Goal: Transaction & Acquisition: Book appointment/travel/reservation

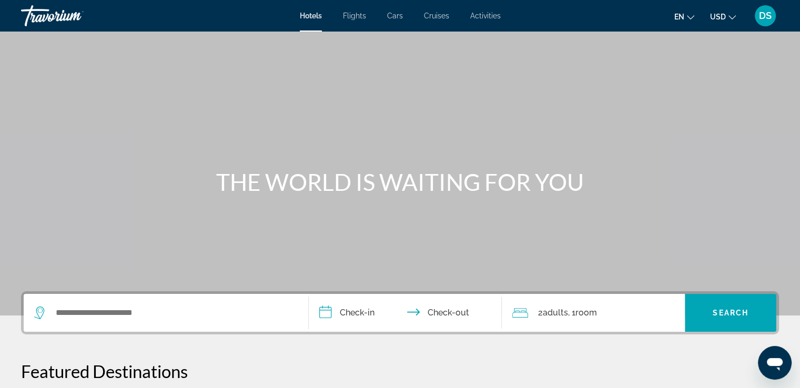
click at [689, 18] on icon "Change language" at bounding box center [689, 17] width 7 height 7
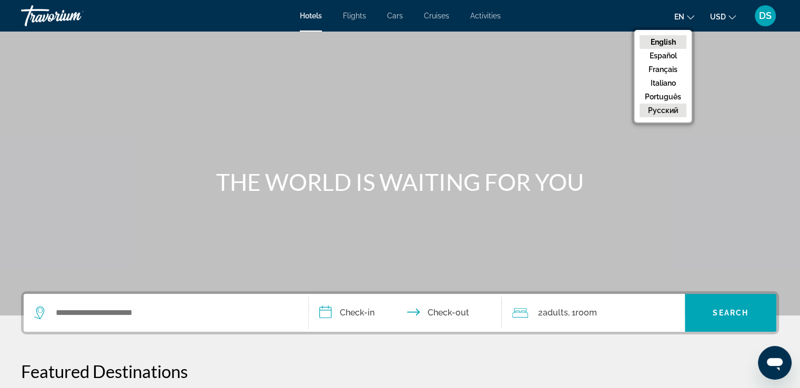
click at [669, 112] on button "русский" at bounding box center [662, 111] width 47 height 14
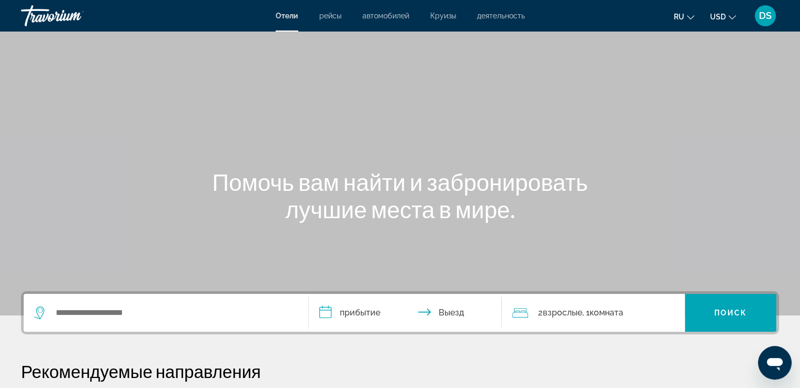
click at [290, 17] on span "Отели" at bounding box center [286, 16] width 23 height 8
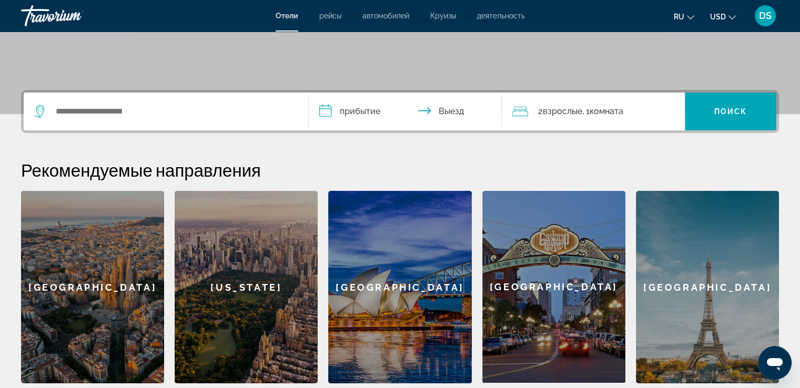
scroll to position [210, 0]
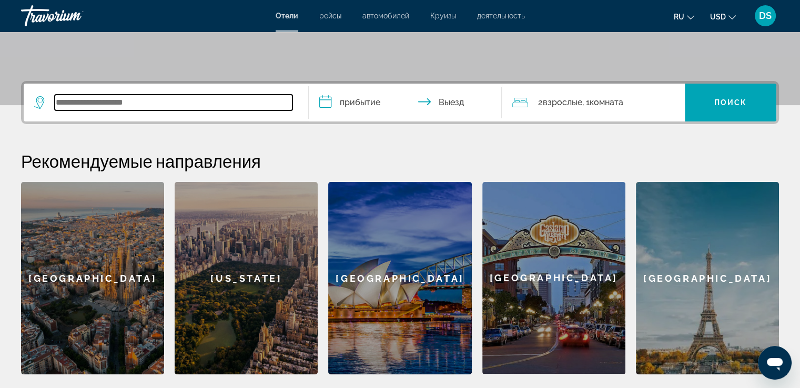
click at [120, 105] on input "Search widget" at bounding box center [174, 103] width 238 height 16
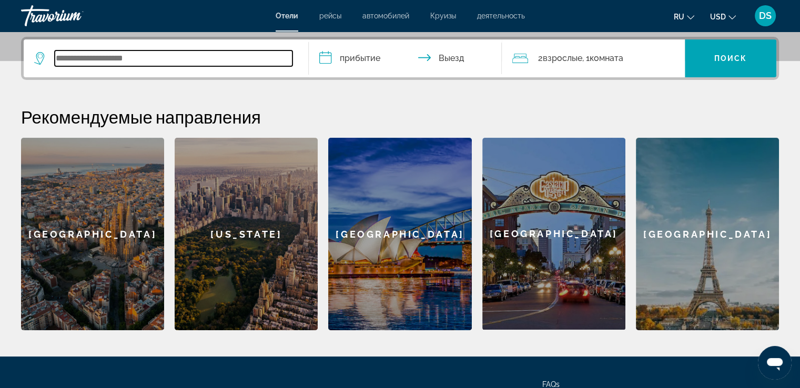
scroll to position [257, 0]
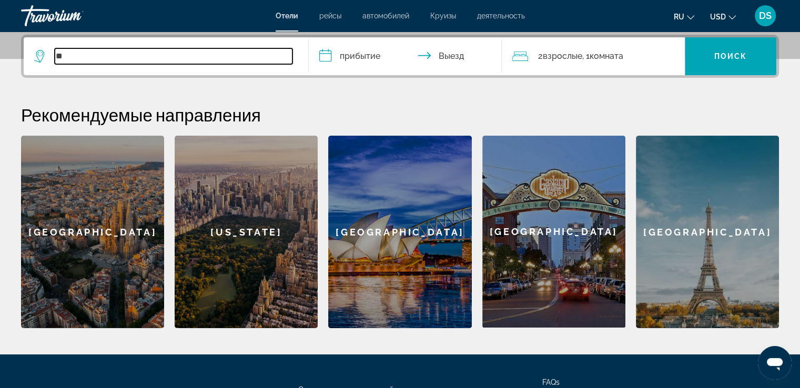
click at [74, 53] on input "**" at bounding box center [174, 56] width 238 height 16
click at [59, 57] on input "*****" at bounding box center [174, 56] width 238 height 16
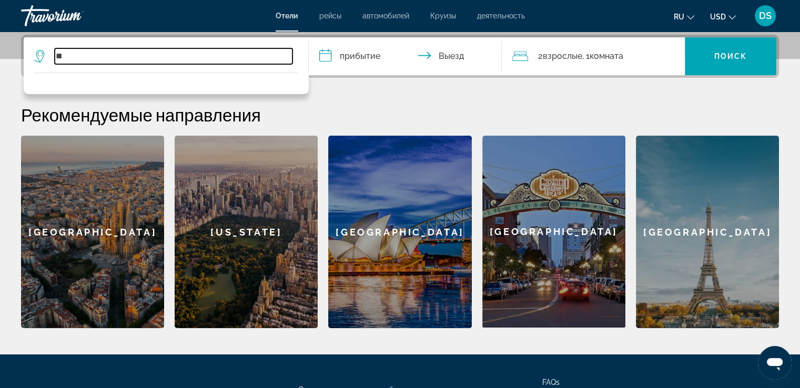
type input "*"
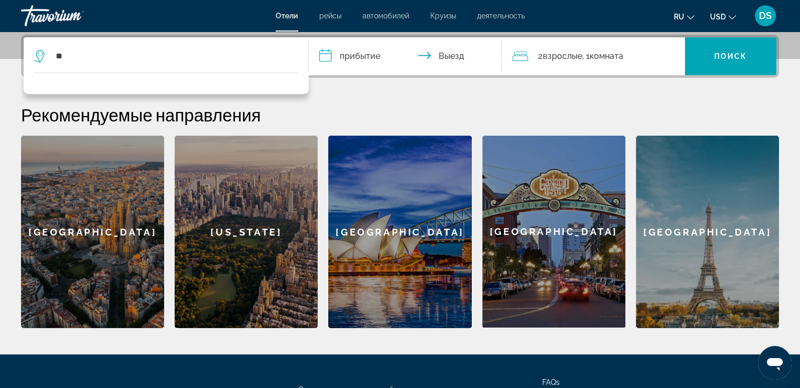
click at [42, 54] on icon "Search widget" at bounding box center [40, 56] width 13 height 13
click at [42, 53] on icon "Search widget" at bounding box center [40, 56] width 13 height 13
click at [41, 53] on icon "Search widget" at bounding box center [40, 56] width 13 height 13
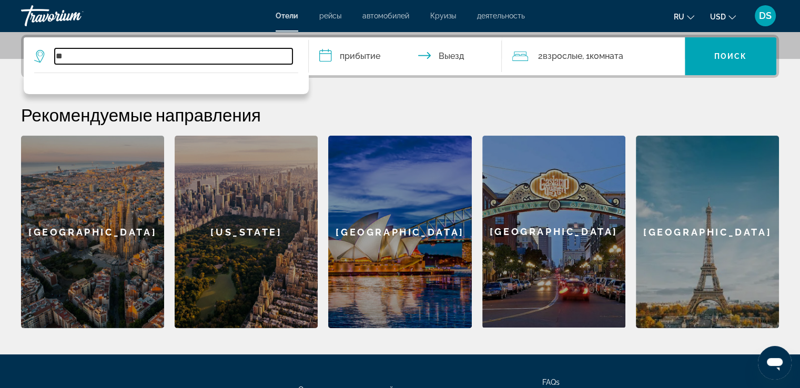
click at [56, 55] on input "**" at bounding box center [174, 56] width 238 height 16
type input "*"
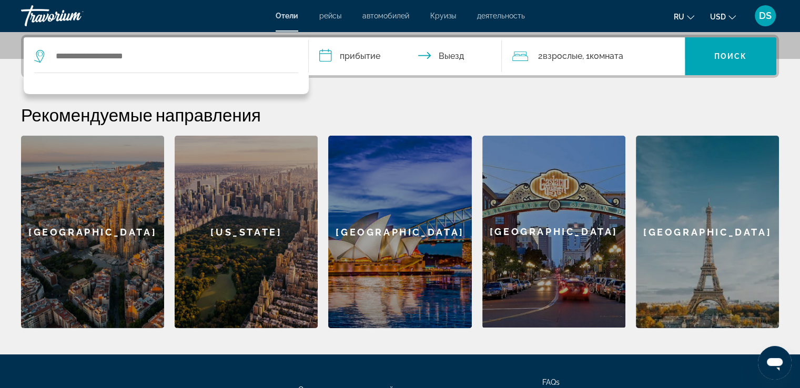
click at [347, 54] on input "**********" at bounding box center [408, 57] width 198 height 41
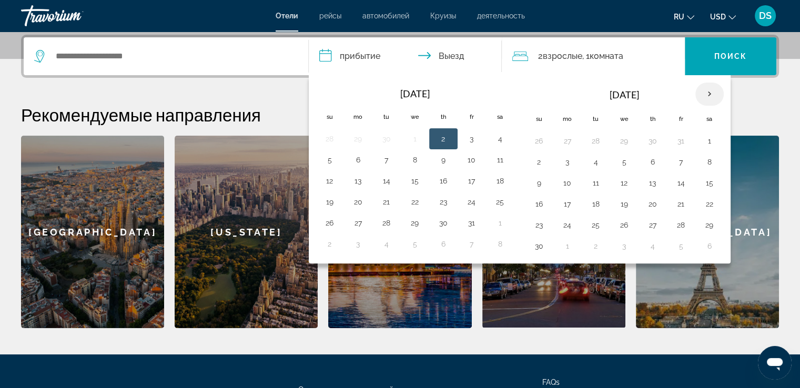
click at [704, 90] on th "Next month" at bounding box center [709, 94] width 28 height 23
click at [566, 225] on button "29" at bounding box center [567, 225] width 17 height 15
click at [706, 93] on th "Next month" at bounding box center [709, 94] width 28 height 23
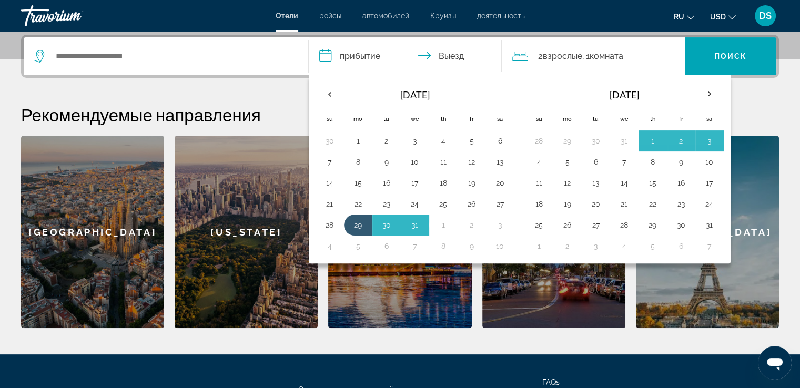
click at [538, 161] on button "4" at bounding box center [538, 162] width 17 height 15
type input "**********"
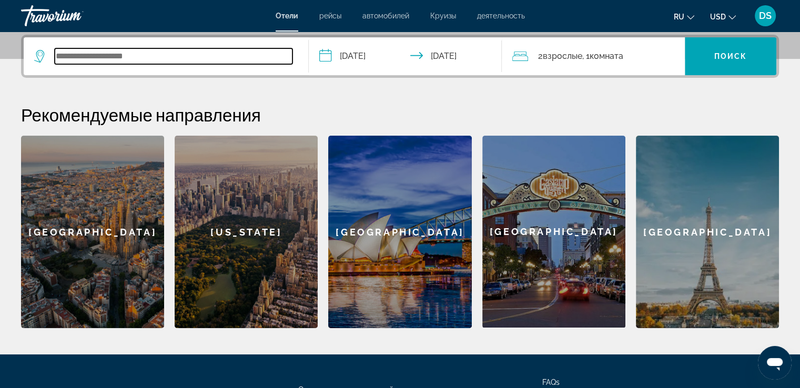
click at [93, 57] on input "Search widget" at bounding box center [174, 56] width 238 height 16
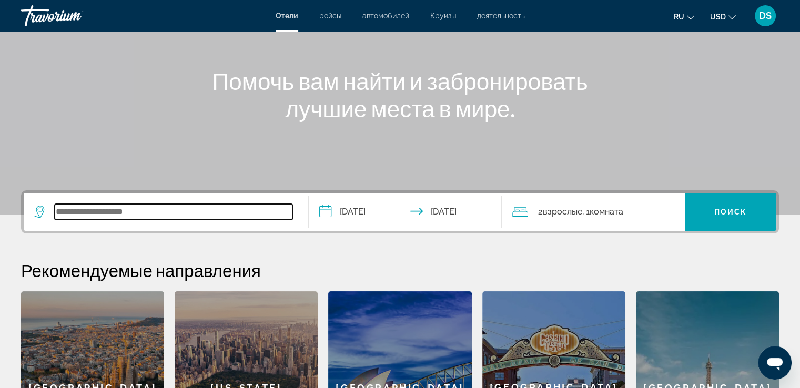
scroll to position [158, 0]
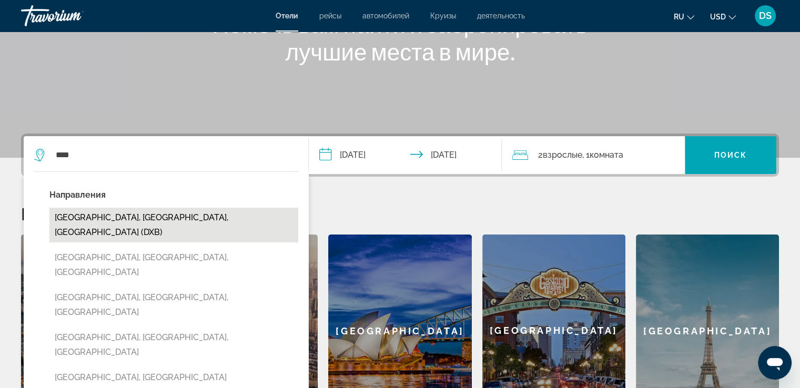
click at [135, 220] on button "[GEOGRAPHIC_DATA], [GEOGRAPHIC_DATA], [GEOGRAPHIC_DATA] (DXB)" at bounding box center [173, 225] width 249 height 35
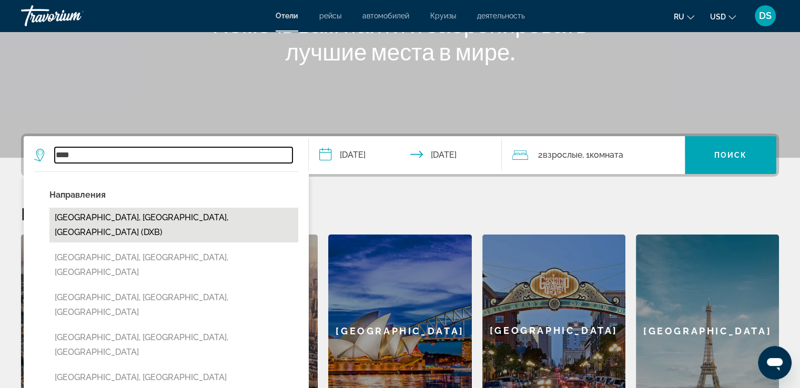
type input "**********"
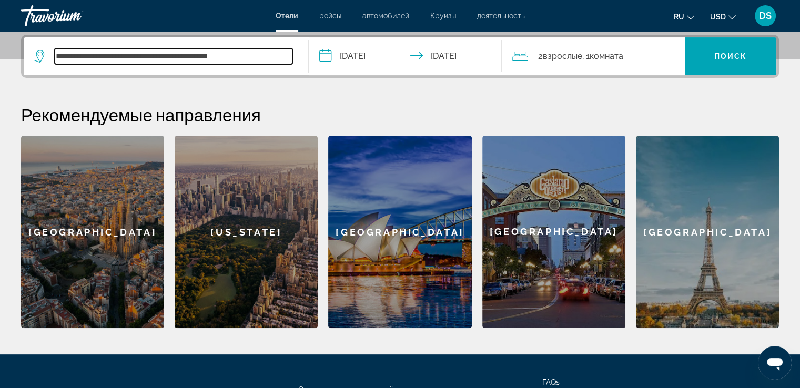
scroll to position [257, 0]
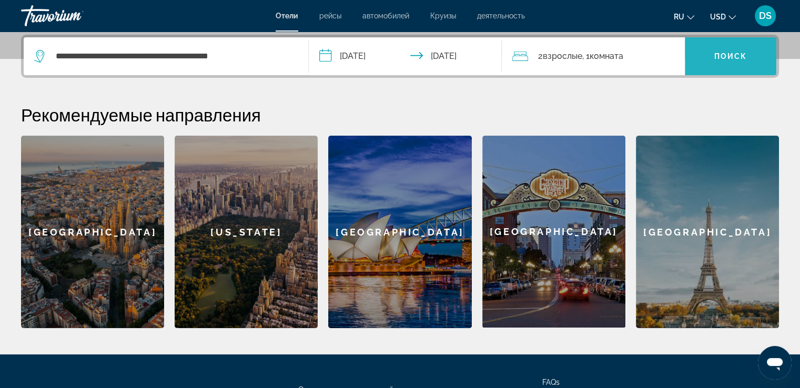
click at [722, 53] on span "Поиск" at bounding box center [730, 56] width 33 height 8
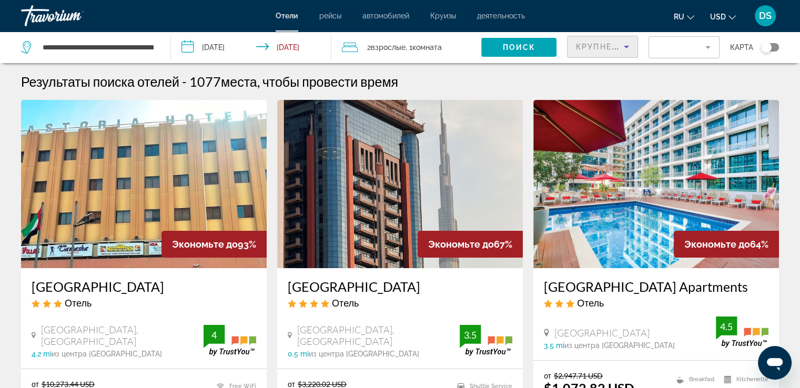
click at [626, 45] on icon "Sort by" at bounding box center [626, 46] width 13 height 13
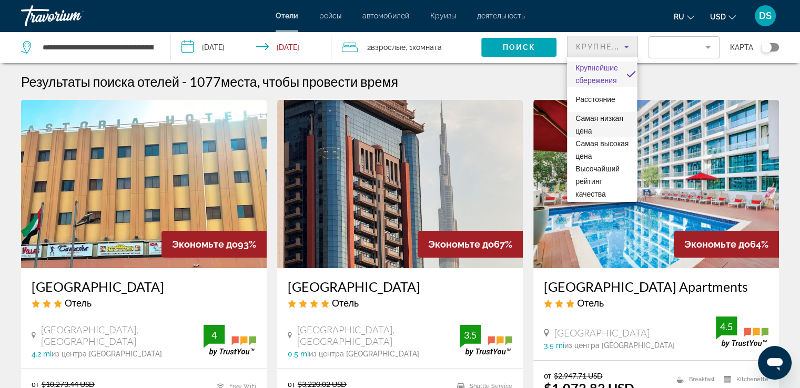
click at [589, 119] on span "Самая низкая цена" at bounding box center [599, 124] width 48 height 21
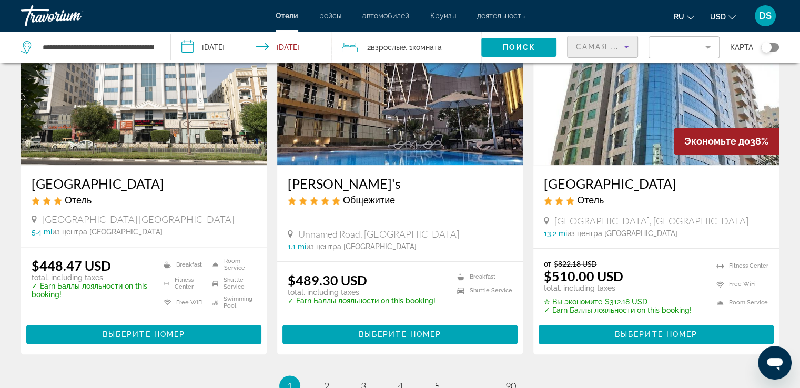
scroll to position [1314, 0]
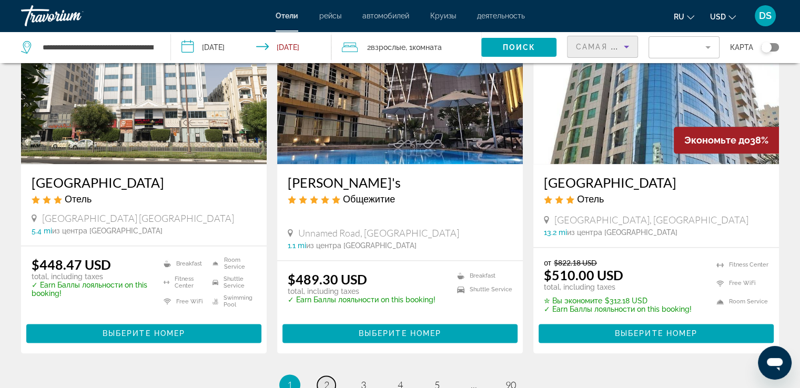
click at [327, 379] on span "2" at bounding box center [326, 385] width 5 height 12
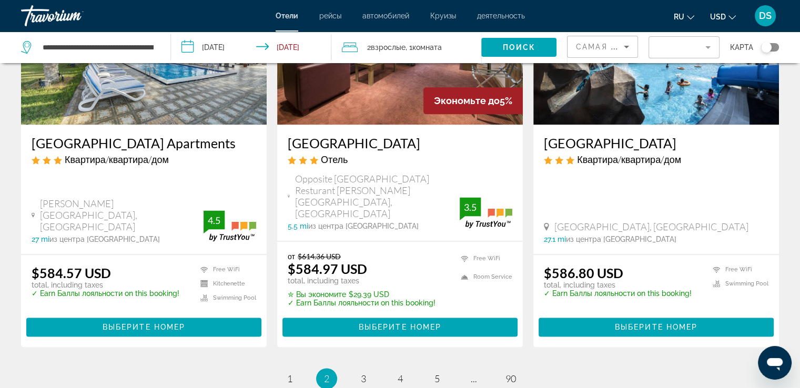
scroll to position [1367, 0]
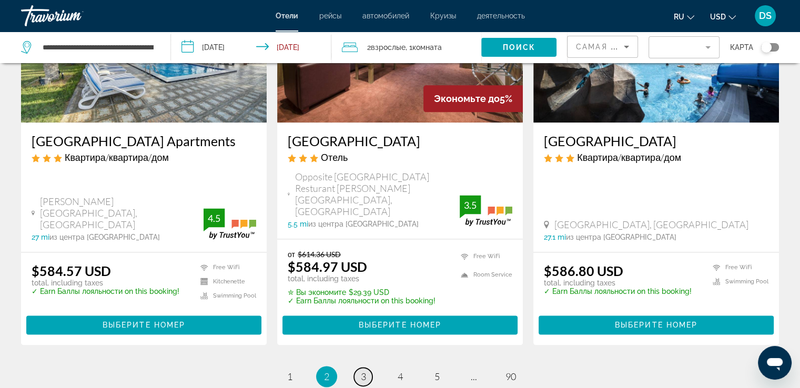
click at [366, 367] on link "page 3" at bounding box center [363, 376] width 18 height 18
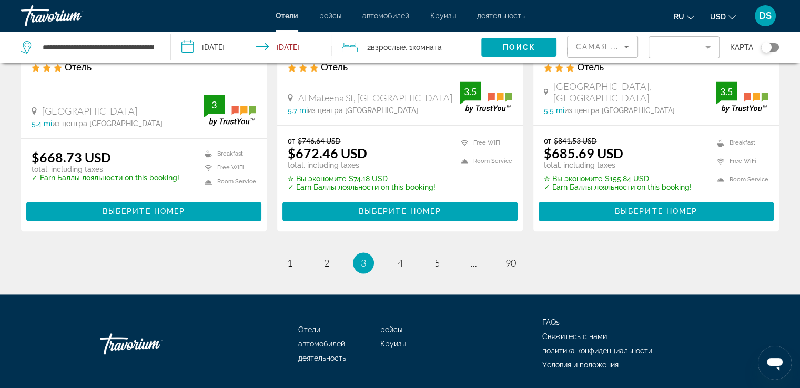
scroll to position [1459, 0]
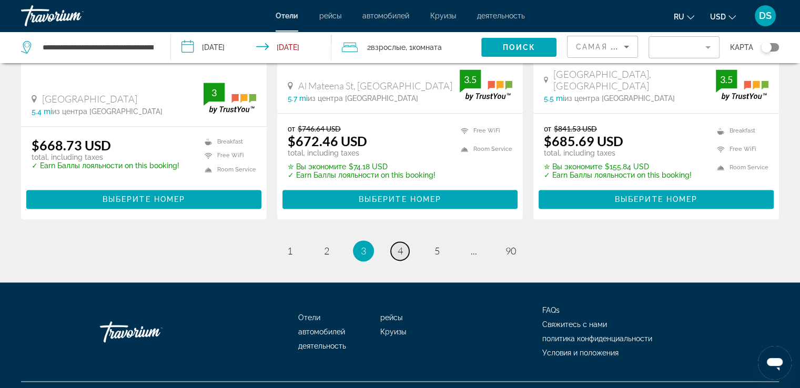
click at [401, 245] on span "4" at bounding box center [399, 251] width 5 height 12
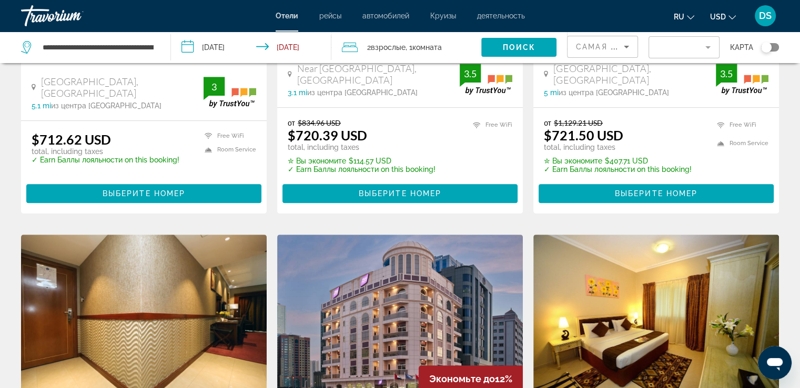
scroll to position [526, 0]
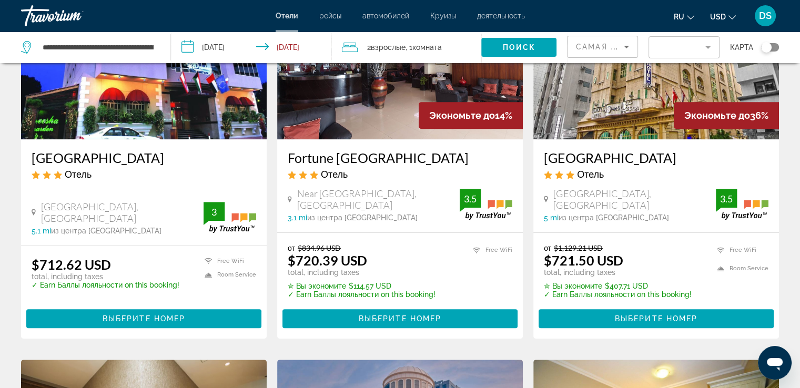
click at [189, 47] on input "**********" at bounding box center [253, 49] width 165 height 35
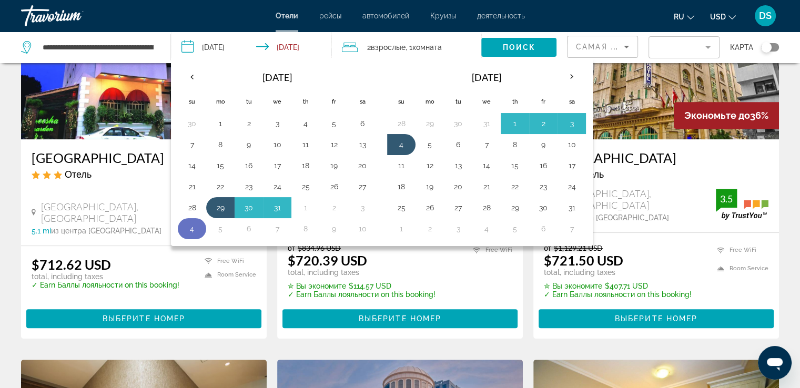
click at [191, 229] on button "4" at bounding box center [191, 228] width 17 height 15
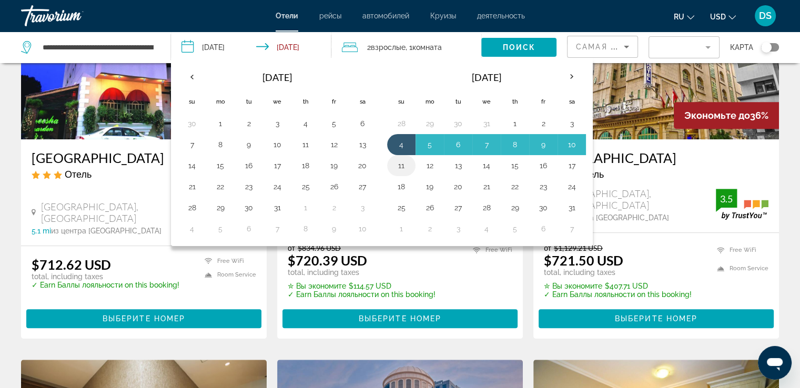
click at [398, 168] on button "11" at bounding box center [401, 165] width 17 height 15
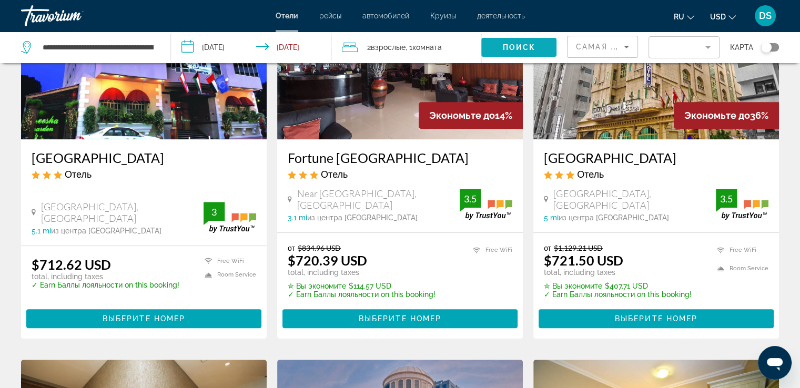
click at [520, 49] on span "Поиск" at bounding box center [518, 47] width 33 height 8
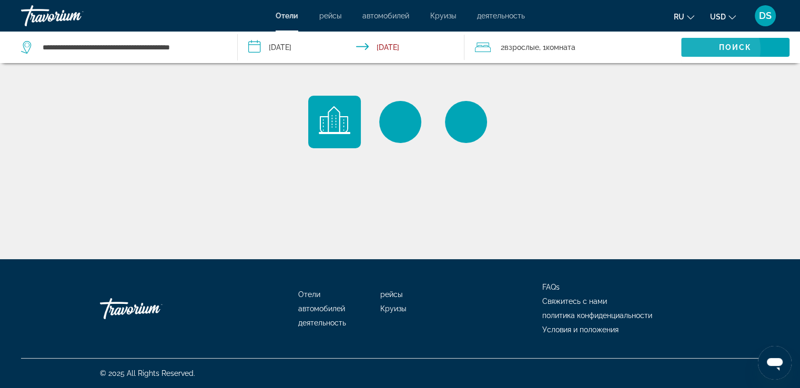
scroll to position [0, 0]
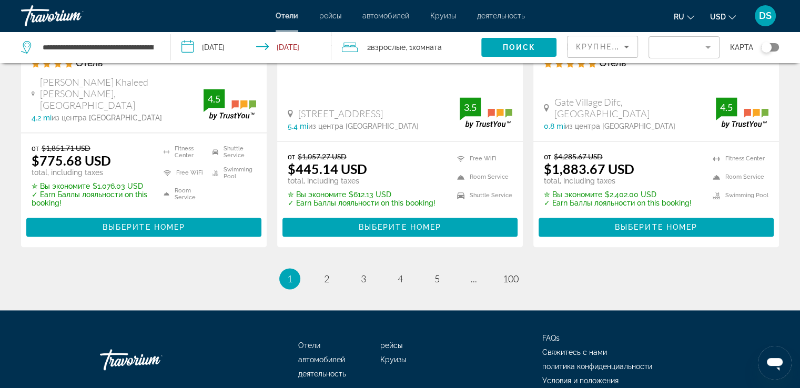
scroll to position [1472, 0]
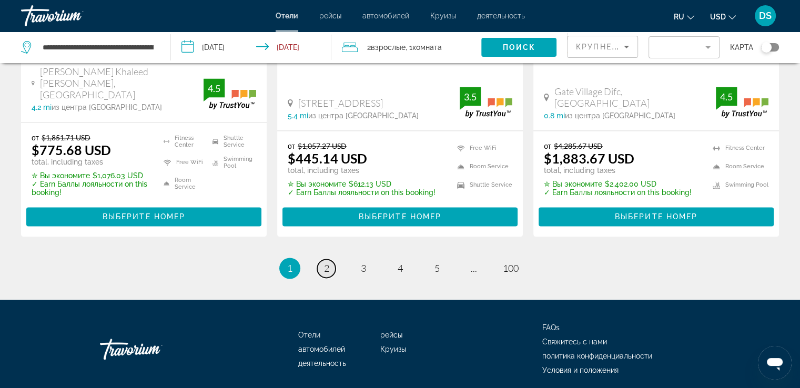
click at [326, 262] on span "2" at bounding box center [326, 268] width 5 height 12
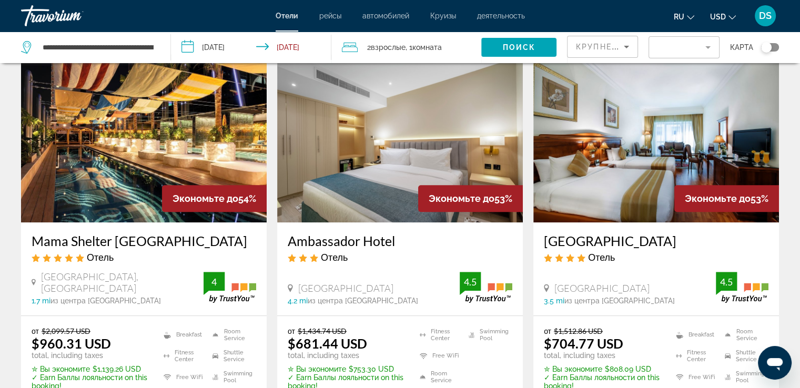
scroll to position [315, 0]
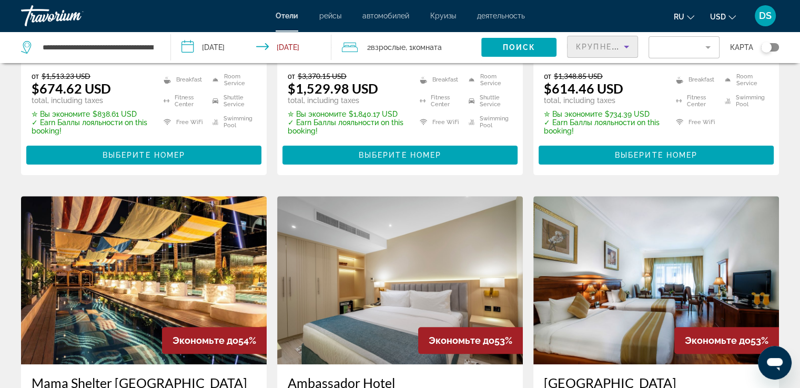
click at [623, 46] on icon "Sort by" at bounding box center [626, 46] width 13 height 13
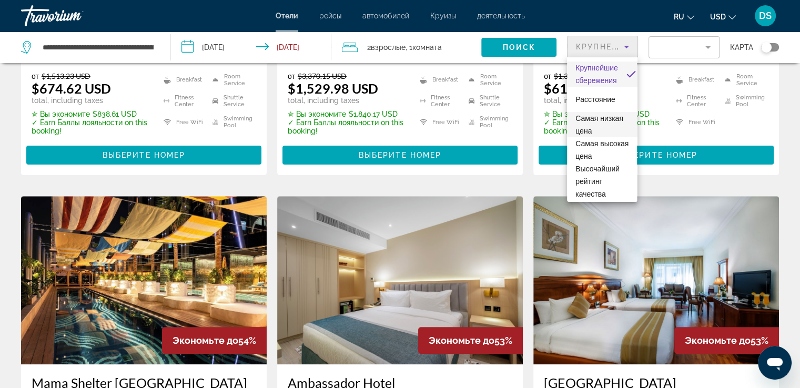
click at [593, 133] on span "Самая низкая цена" at bounding box center [599, 124] width 48 height 21
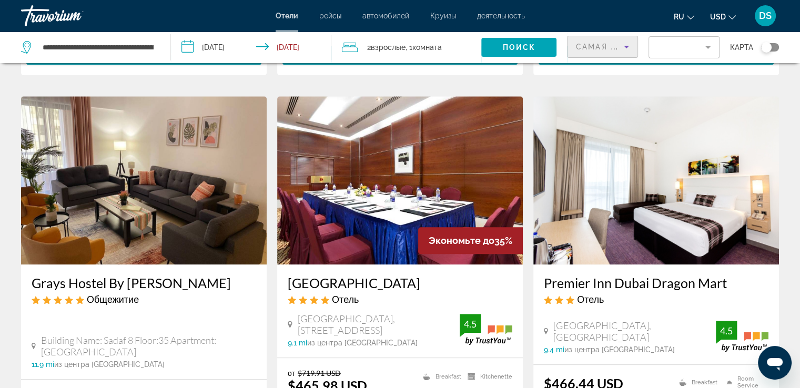
scroll to position [946, 0]
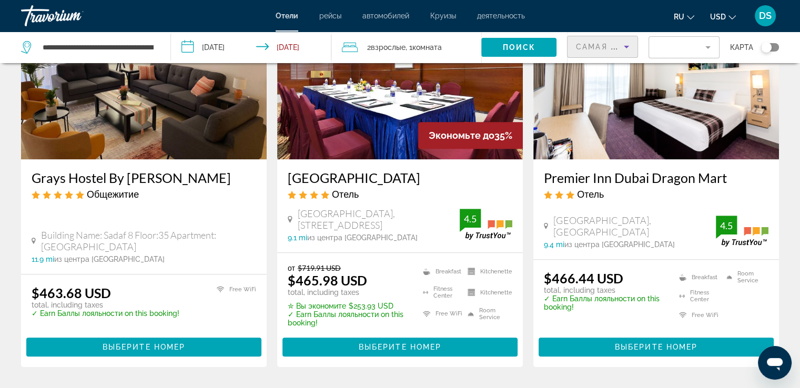
click at [299, 47] on input "**********" at bounding box center [253, 49] width 165 height 35
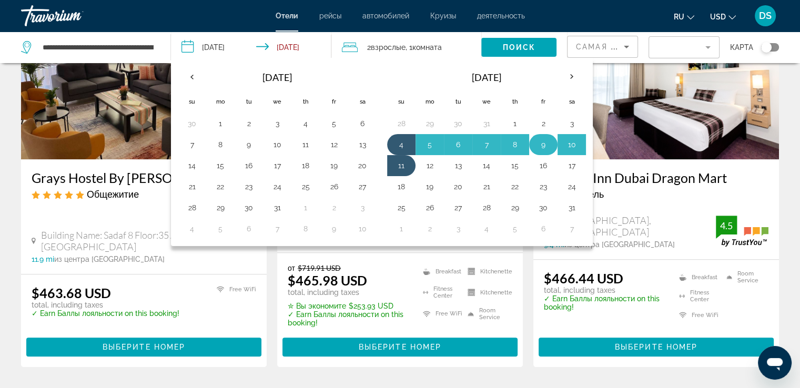
click at [539, 145] on button "9" at bounding box center [543, 144] width 17 height 15
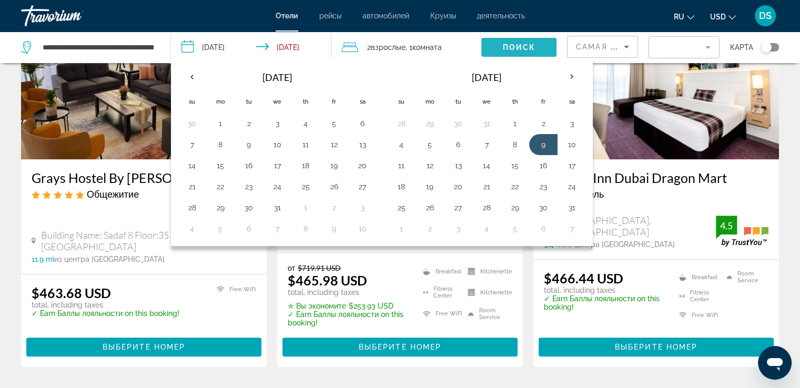
click at [528, 49] on span "Поиск" at bounding box center [518, 47] width 33 height 8
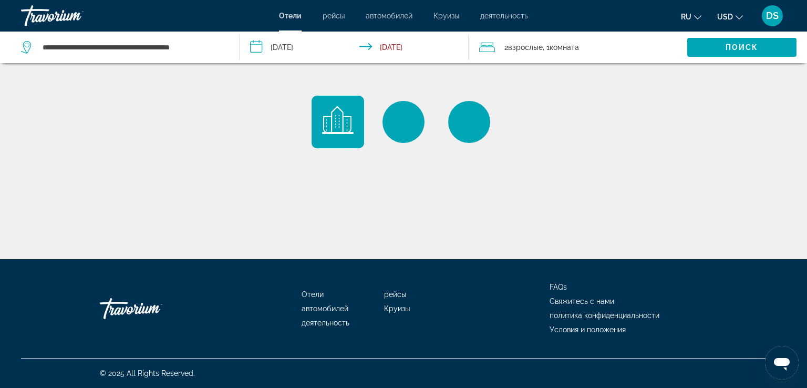
click at [393, 49] on input "**********" at bounding box center [356, 49] width 233 height 35
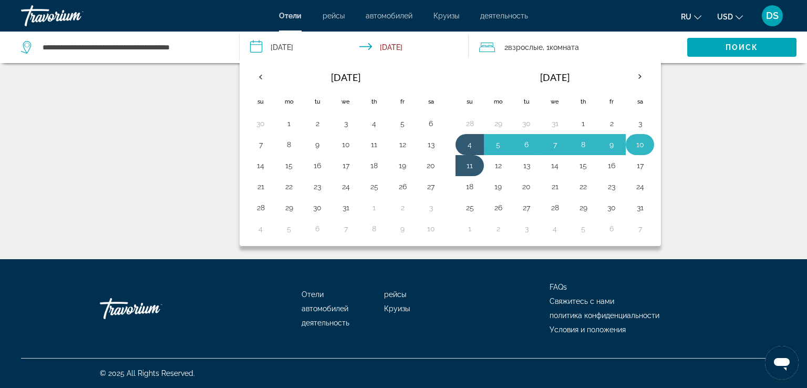
click at [639, 146] on button "10" at bounding box center [640, 144] width 17 height 15
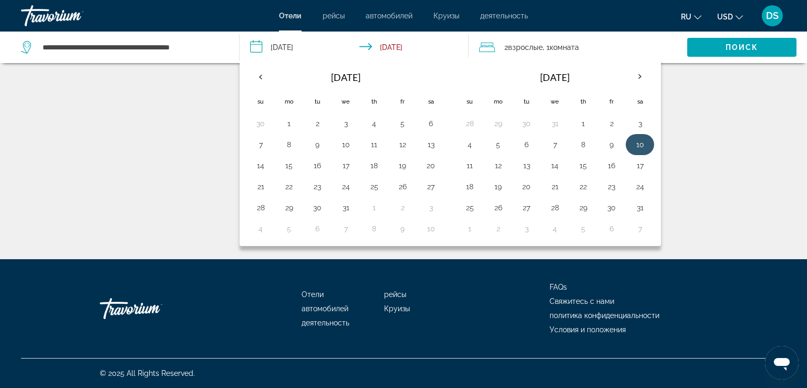
click at [641, 145] on button "10" at bounding box center [640, 144] width 17 height 15
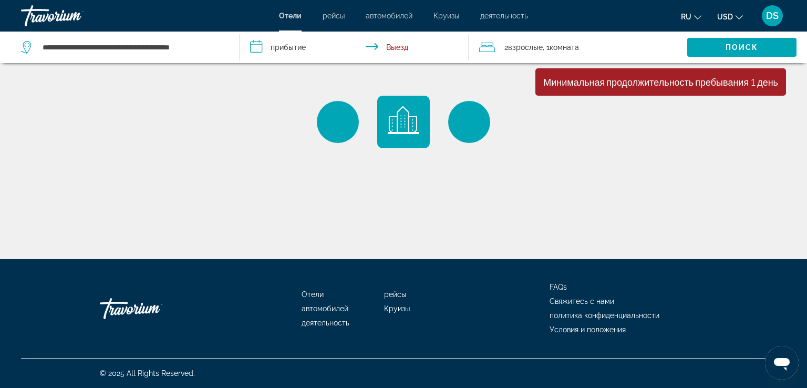
click at [260, 49] on input "**********" at bounding box center [356, 49] width 233 height 35
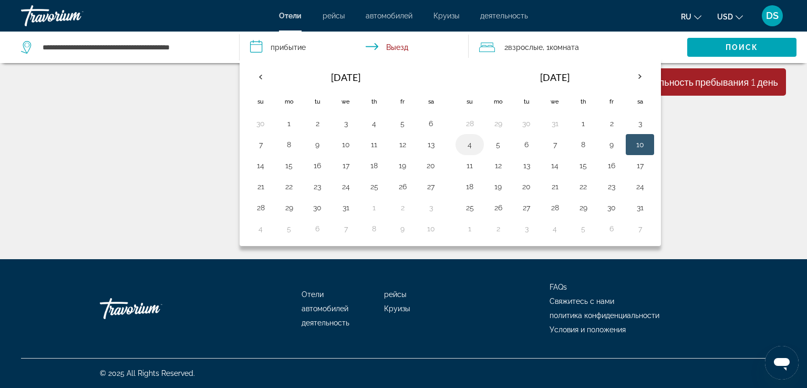
click at [469, 148] on button "4" at bounding box center [470, 144] width 17 height 15
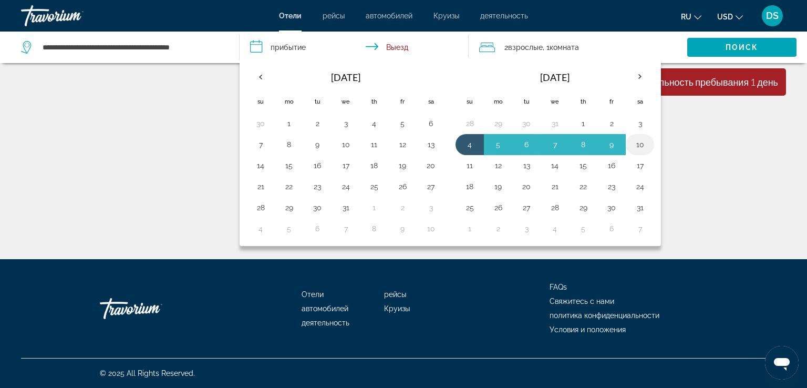
click at [636, 145] on button "10" at bounding box center [640, 144] width 17 height 15
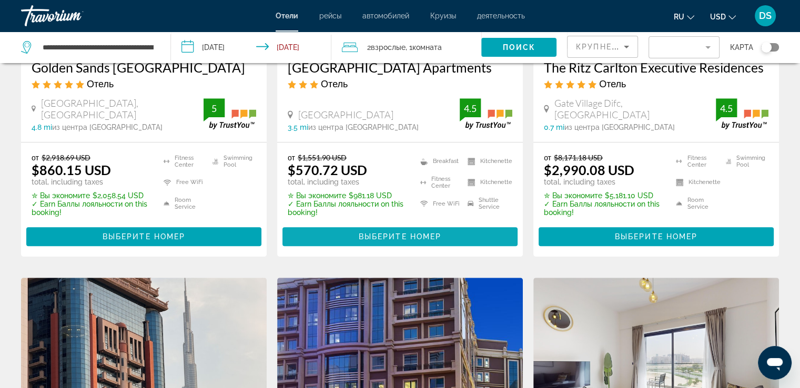
scroll to position [473, 0]
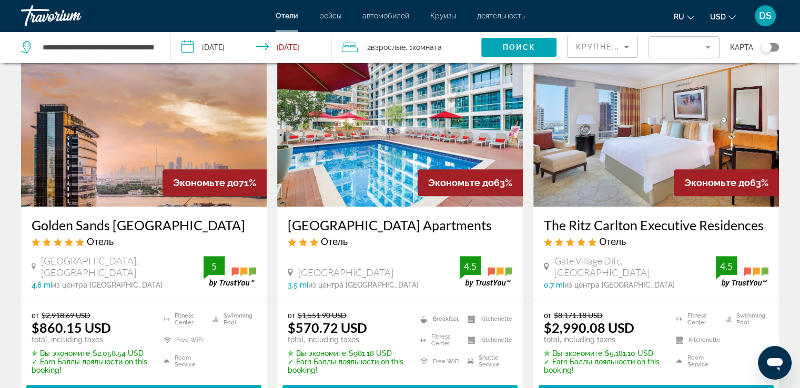
click at [627, 50] on icon "Sort by" at bounding box center [626, 46] width 13 height 13
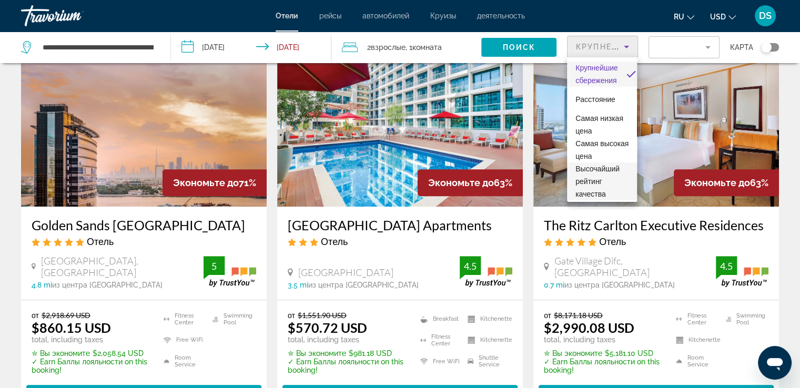
click at [602, 181] on span "Высочайший рейтинг качества" at bounding box center [597, 182] width 44 height 34
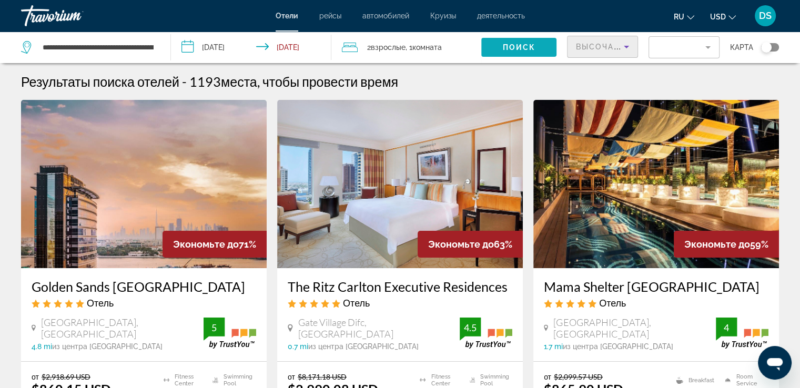
click at [522, 47] on span "Поиск" at bounding box center [518, 47] width 33 height 8
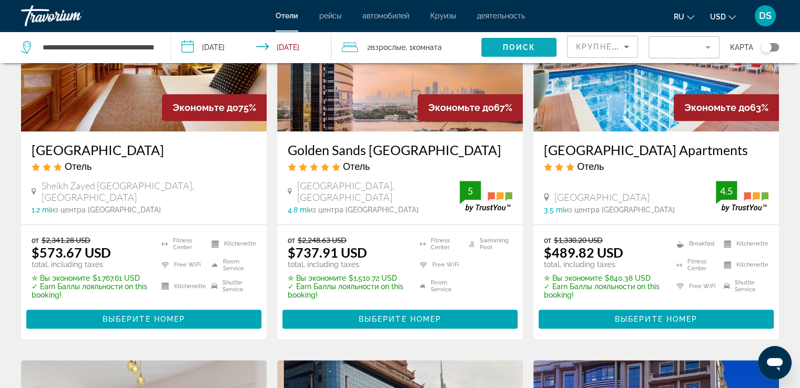
scroll to position [421, 0]
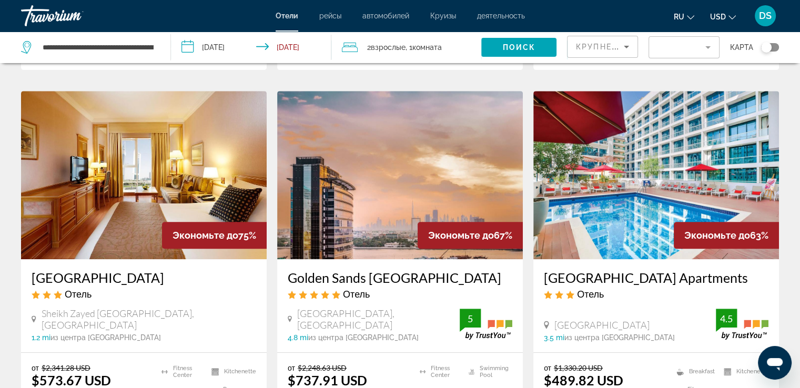
click at [629, 47] on icon "Sort by" at bounding box center [626, 46] width 13 height 13
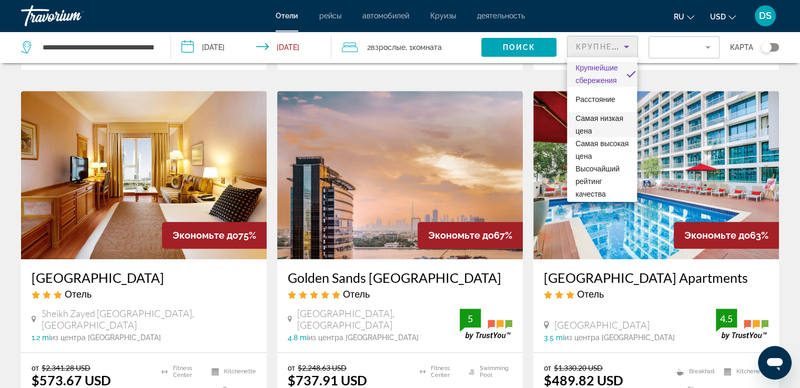
click at [589, 120] on span "Самая низкая цена" at bounding box center [599, 124] width 48 height 21
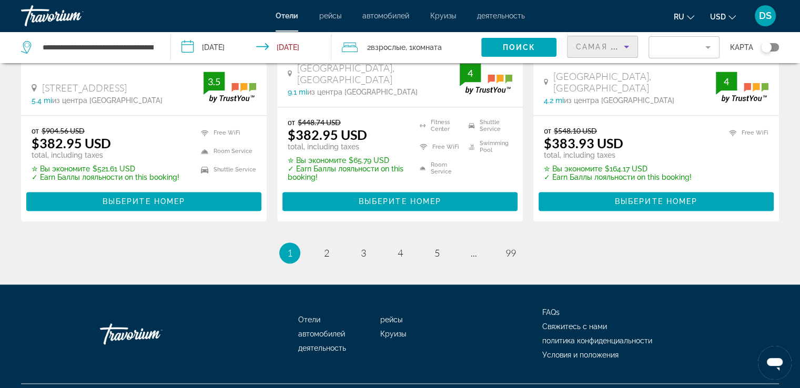
scroll to position [1450, 0]
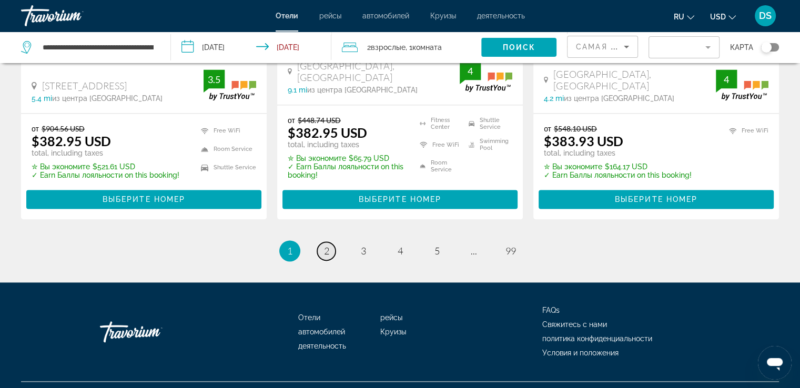
click at [324, 245] on span "2" at bounding box center [326, 251] width 5 height 12
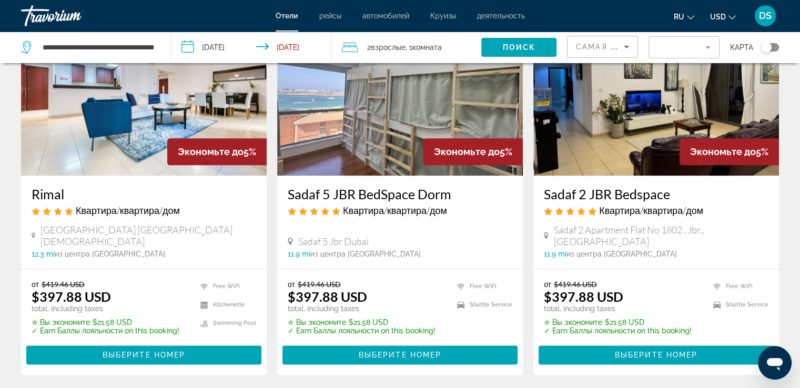
scroll to position [1314, 0]
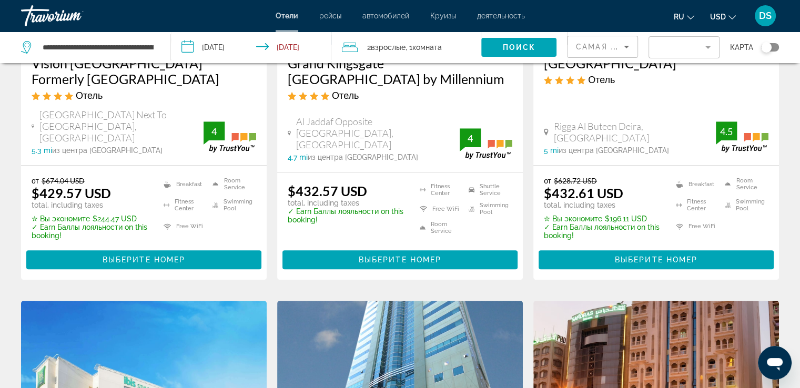
scroll to position [1051, 0]
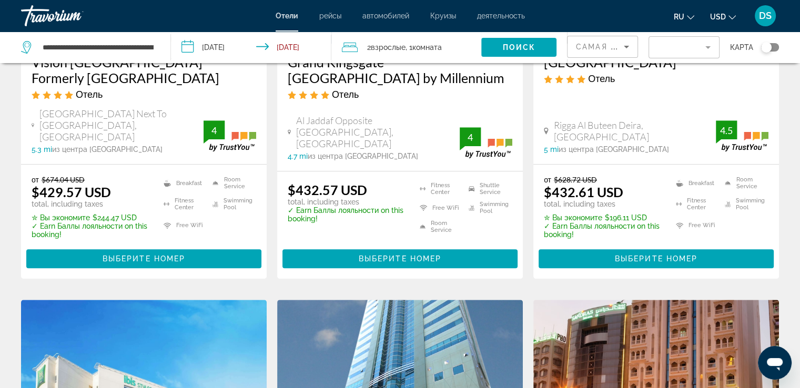
click at [190, 45] on input "**********" at bounding box center [253, 49] width 165 height 35
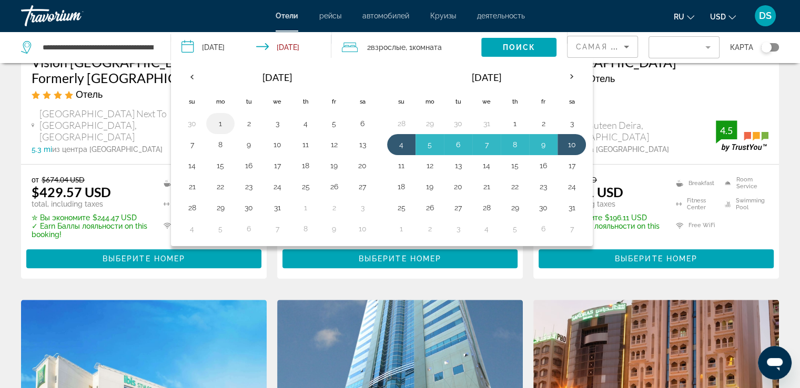
click at [220, 125] on button "1" at bounding box center [220, 123] width 17 height 15
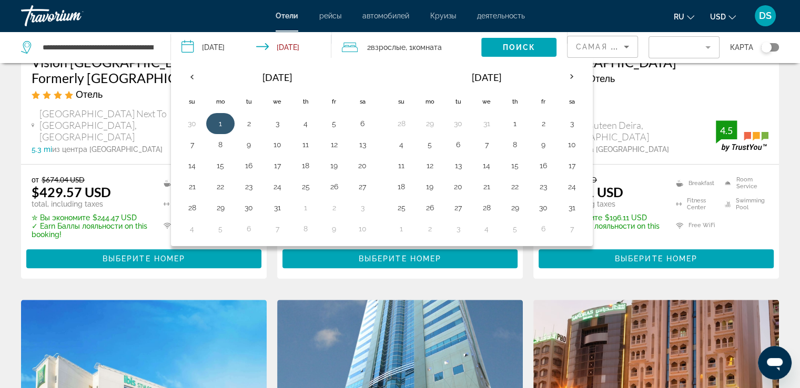
click at [221, 126] on button "1" at bounding box center [220, 123] width 17 height 15
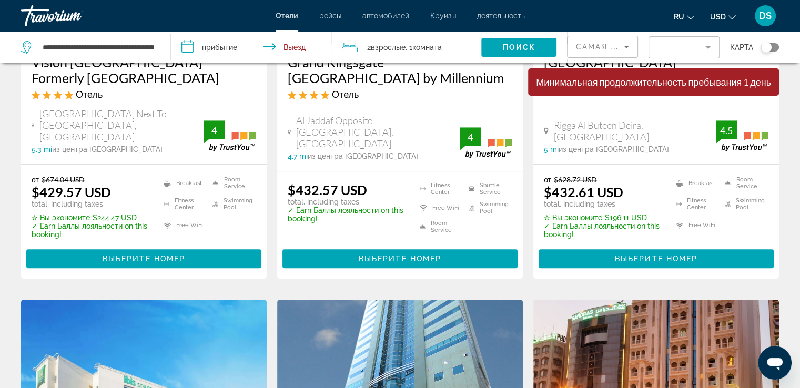
click at [188, 48] on input "**********" at bounding box center [253, 49] width 165 height 35
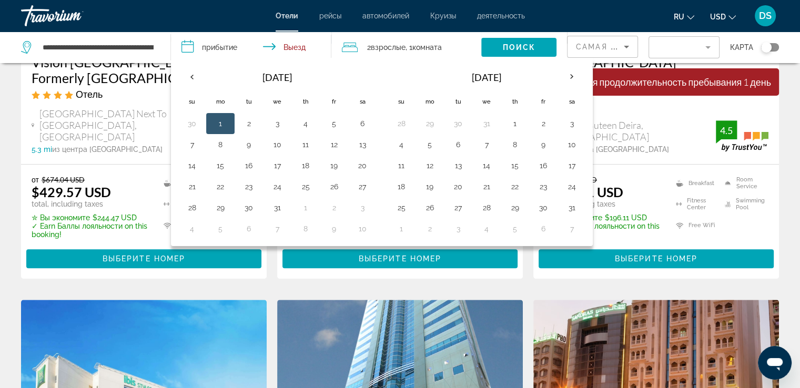
click at [218, 127] on button "1" at bounding box center [220, 123] width 17 height 15
click at [217, 125] on button "1" at bounding box center [220, 123] width 17 height 15
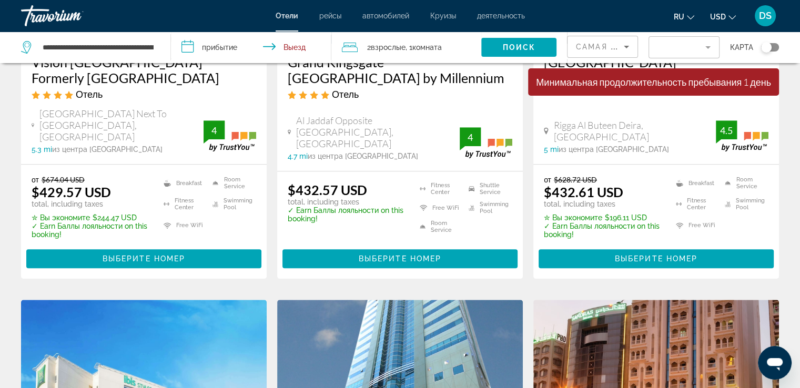
click at [291, 47] on input "**********" at bounding box center [253, 49] width 165 height 35
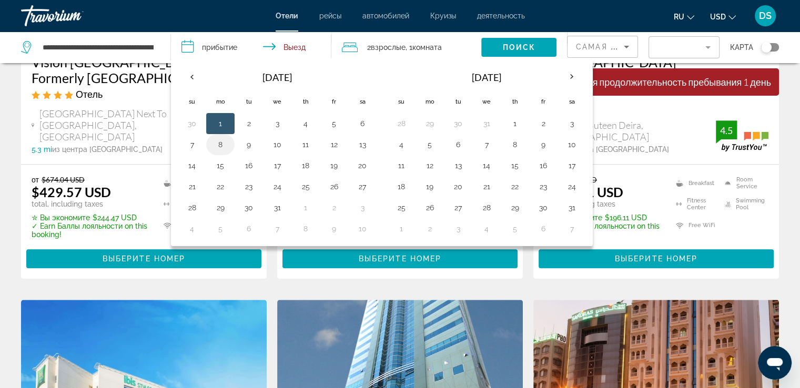
click at [222, 147] on button "8" at bounding box center [220, 144] width 17 height 15
click at [222, 144] on button "8" at bounding box center [220, 144] width 17 height 15
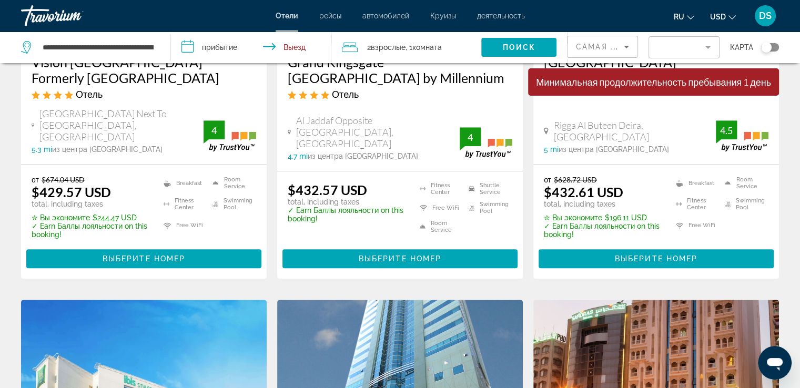
click at [188, 49] on input "**********" at bounding box center [253, 49] width 165 height 35
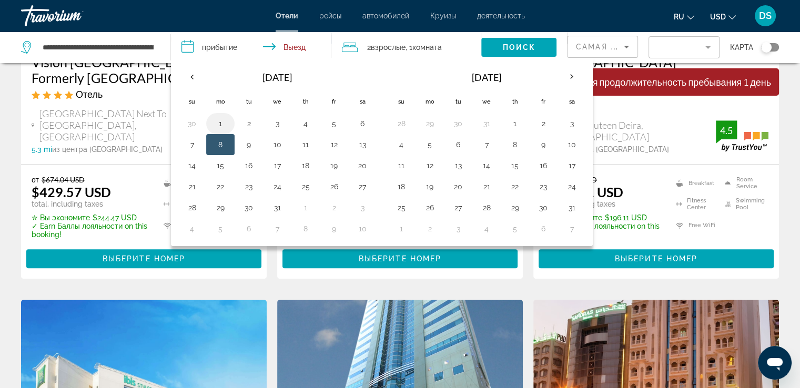
click at [217, 128] on button "1" at bounding box center [220, 123] width 17 height 15
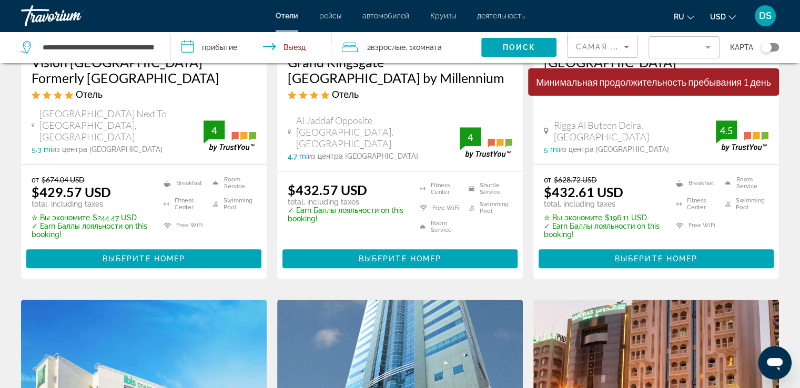
click at [190, 50] on input "**********" at bounding box center [253, 49] width 165 height 35
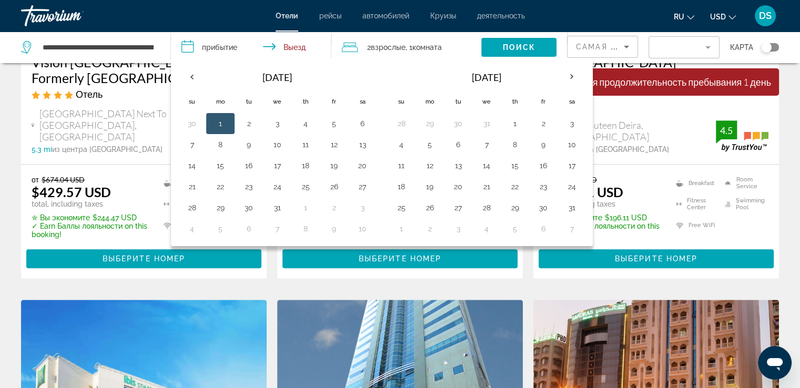
click at [222, 127] on button "1" at bounding box center [220, 123] width 17 height 15
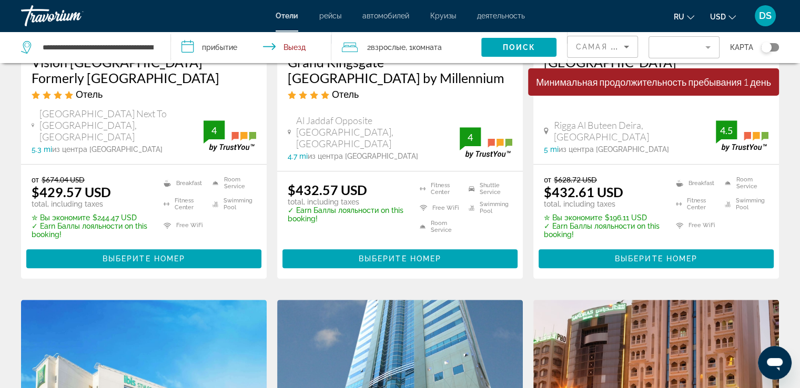
click at [292, 47] on input "**********" at bounding box center [253, 49] width 165 height 35
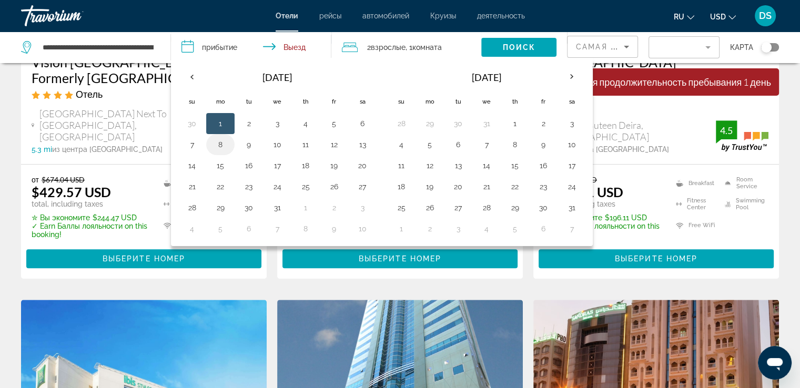
click at [219, 139] on button "8" at bounding box center [220, 144] width 17 height 15
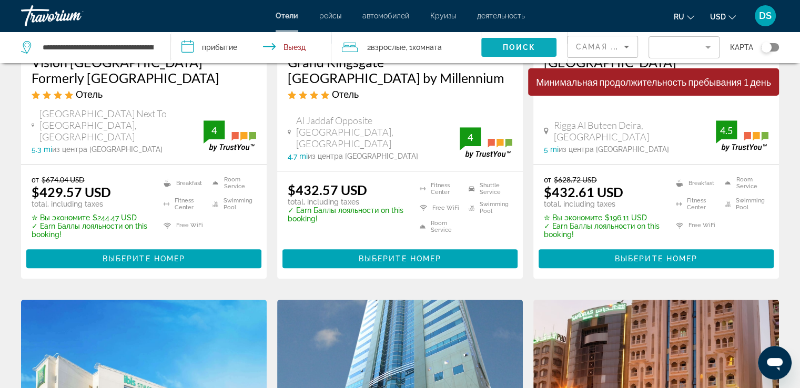
drag, startPoint x: 517, startPoint y: 44, endPoint x: 507, endPoint y: 50, distance: 12.1
click at [516, 44] on span "Поиск" at bounding box center [518, 47] width 33 height 8
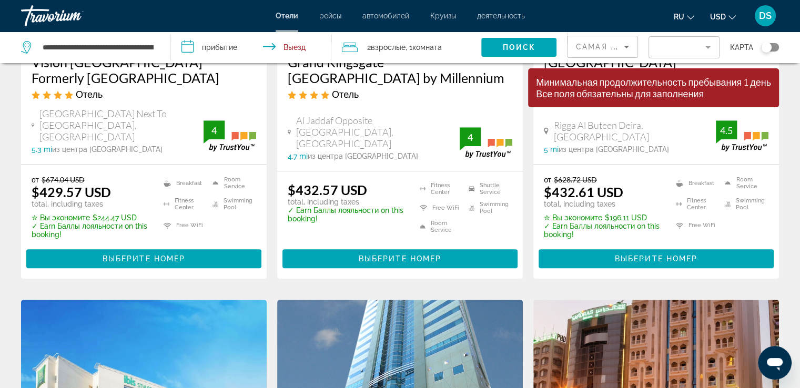
click at [192, 46] on input "**********" at bounding box center [253, 49] width 165 height 35
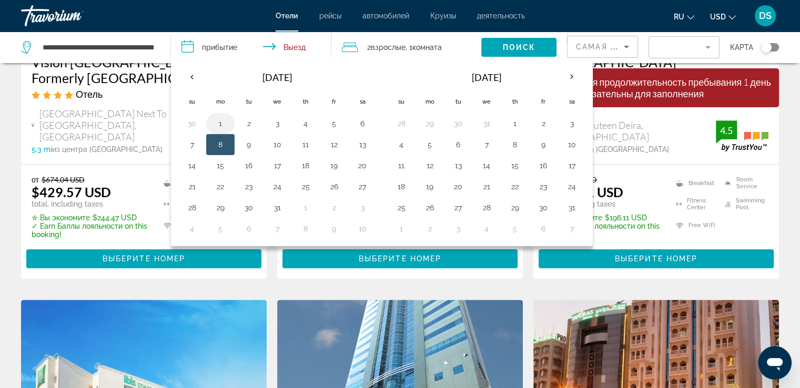
click at [217, 125] on button "1" at bounding box center [220, 123] width 17 height 15
click at [218, 124] on button "1" at bounding box center [220, 123] width 17 height 15
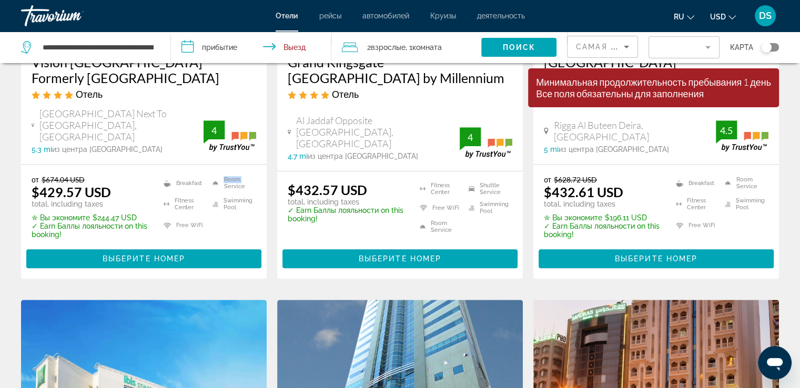
click at [218, 165] on div "от $674.04 USD $429.57 USD total, including taxes ✮ Вы экономите $244.47 USD ✓ …" at bounding box center [143, 222] width 245 height 114
click at [214, 47] on input "**********" at bounding box center [253, 49] width 165 height 35
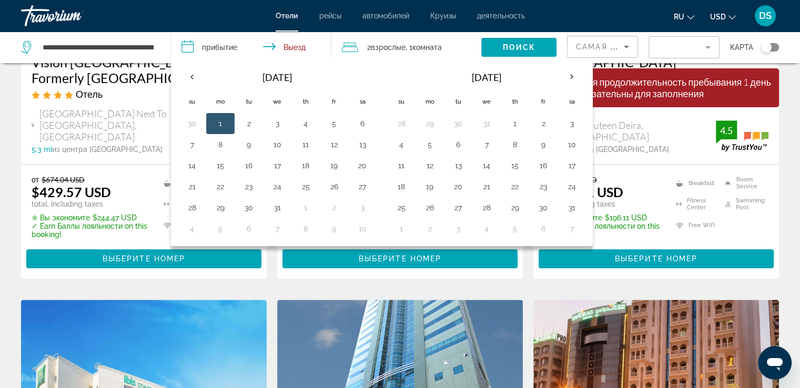
click at [215, 120] on button "1" at bounding box center [220, 123] width 17 height 15
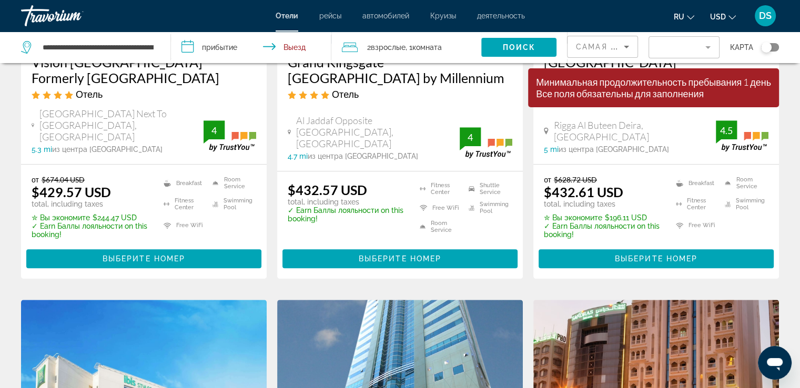
click at [188, 46] on input "**********" at bounding box center [253, 49] width 165 height 35
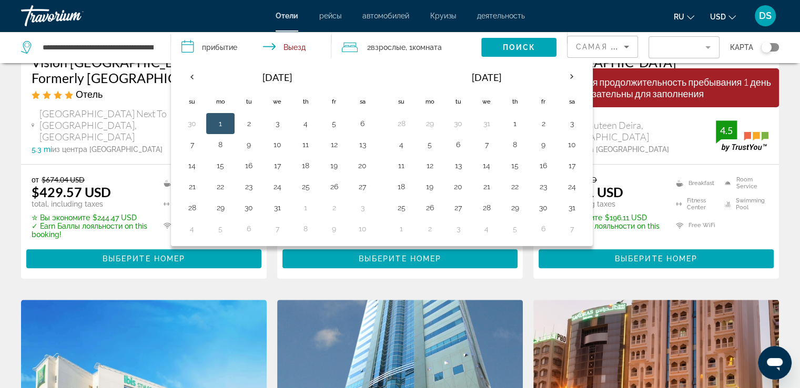
click at [188, 46] on input "**********" at bounding box center [253, 49] width 165 height 35
click at [217, 126] on button "1" at bounding box center [220, 123] width 17 height 15
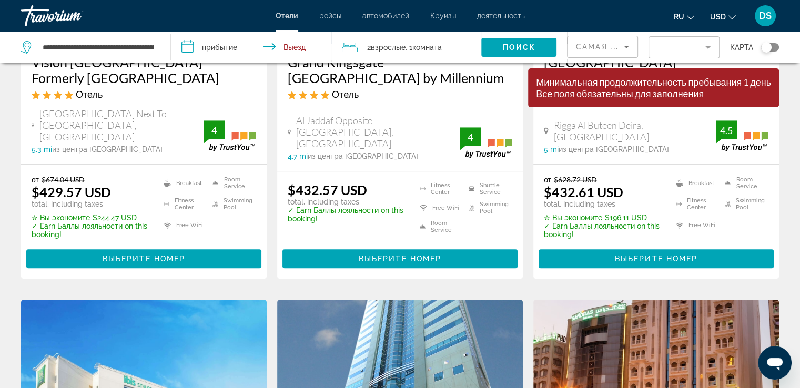
click at [182, 45] on input "**********" at bounding box center [253, 49] width 165 height 35
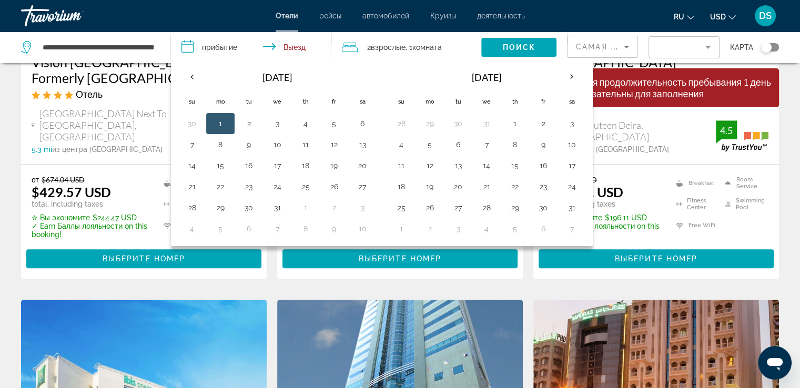
click at [231, 125] on td "1" at bounding box center [220, 123] width 28 height 21
click at [229, 127] on td "1" at bounding box center [220, 123] width 28 height 21
click at [520, 48] on span "Поиск" at bounding box center [518, 47] width 33 height 8
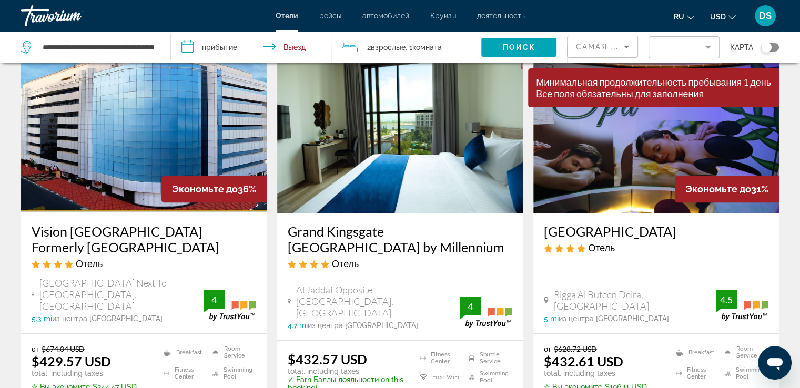
scroll to position [788, 0]
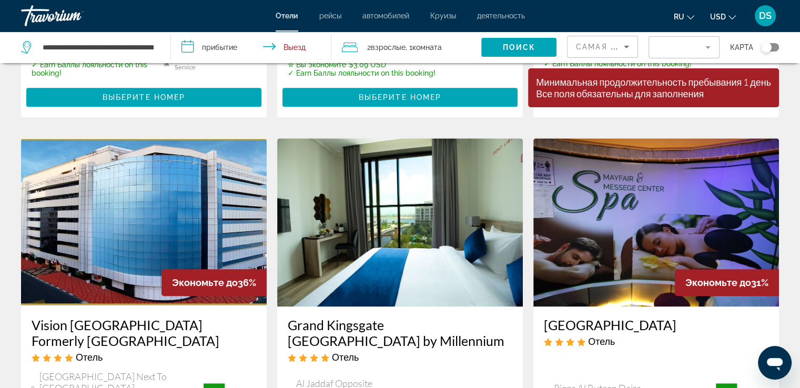
click at [448, 93] on div "Экономьте до 35% [GEOGRAPHIC_DATA] Отель [GEOGRAPHIC_DATA], [STREET_ADDRESS] 9.…" at bounding box center [400, 140] width 768 height 1659
click at [486, 83] on div "от $421.56 USD $418.47 USD total, including taxes ✮ Вы экономите $3.09 USD ✓ Ea…" at bounding box center [399, 65] width 245 height 106
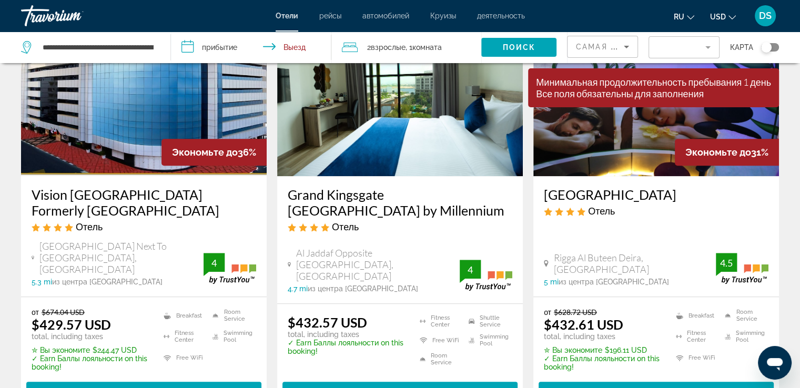
scroll to position [946, 0]
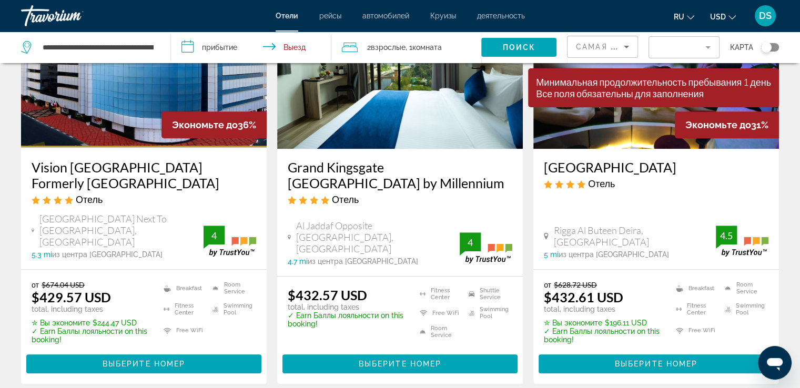
click at [186, 47] on input "**********" at bounding box center [253, 49] width 165 height 35
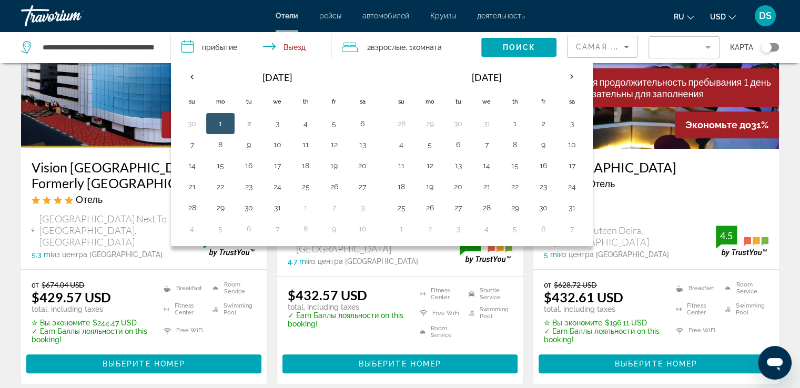
click at [220, 120] on button "1" at bounding box center [220, 123] width 17 height 15
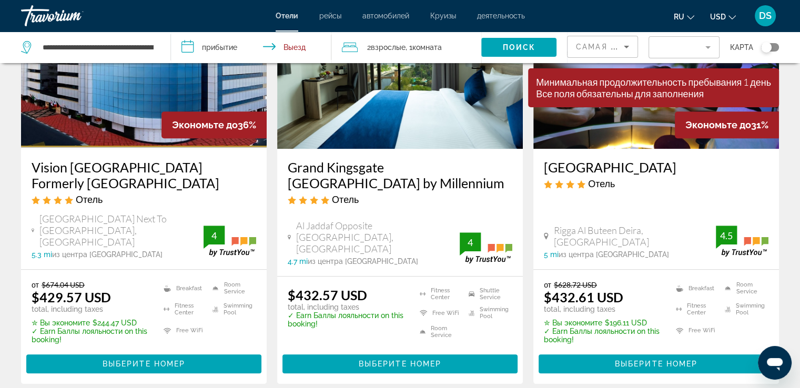
click at [269, 45] on input "**********" at bounding box center [253, 49] width 165 height 35
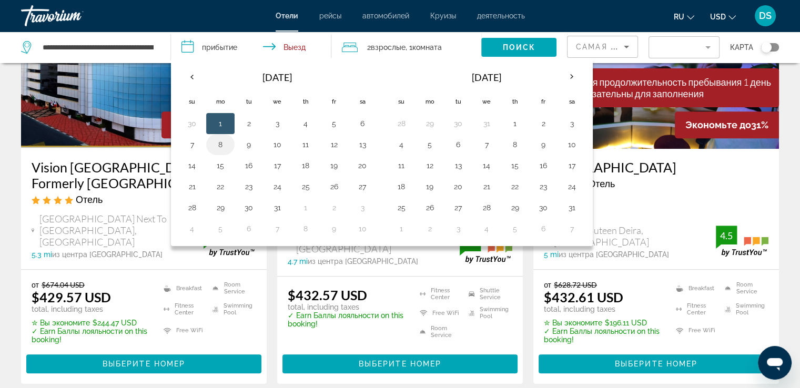
click at [222, 144] on button "8" at bounding box center [220, 144] width 17 height 15
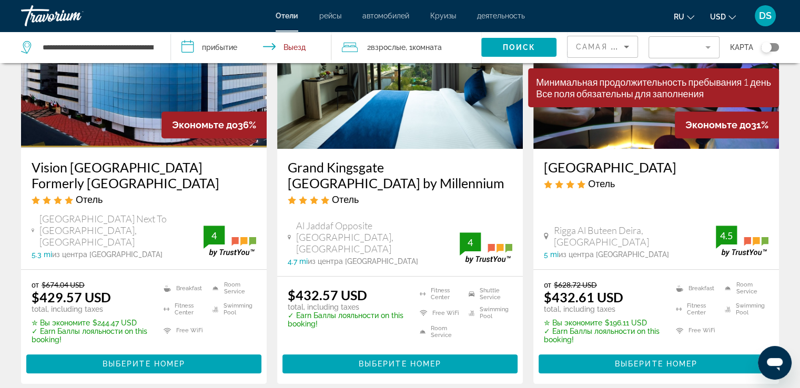
click at [162, 50] on app-destination-search "**********" at bounding box center [85, 48] width 171 height 32
click at [72, 51] on input "**********" at bounding box center [98, 47] width 113 height 16
click at [128, 44] on input "**********" at bounding box center [98, 47] width 113 height 16
click at [135, 43] on input "**********" at bounding box center [98, 47] width 113 height 16
click at [627, 47] on icon "Sort by" at bounding box center [626, 46] width 13 height 13
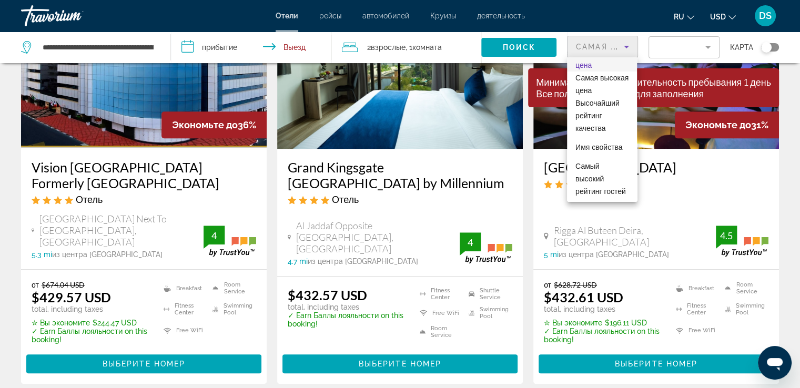
scroll to position [103, 0]
click at [600, 178] on span "Самый высокий рейтинг гостей" at bounding box center [600, 179] width 50 height 34
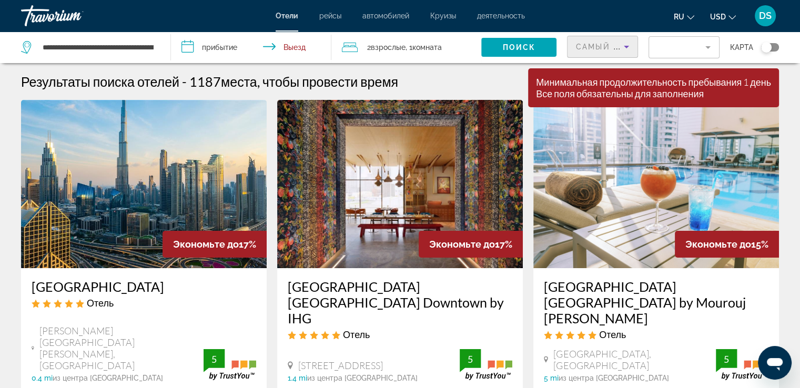
click at [191, 49] on input "**********" at bounding box center [253, 49] width 165 height 35
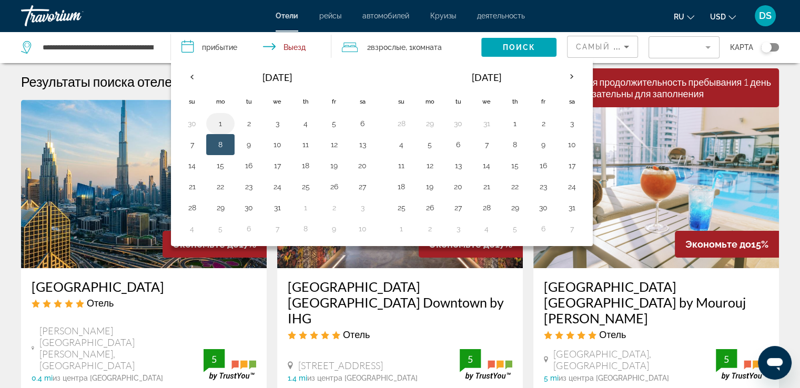
click at [218, 125] on button "1" at bounding box center [220, 123] width 17 height 15
click at [216, 124] on button "1" at bounding box center [220, 123] width 17 height 15
type input "**********"
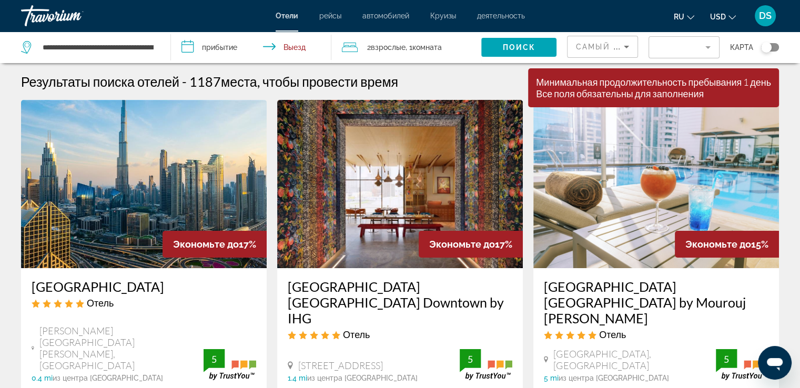
click at [216, 124] on img "Main content" at bounding box center [143, 184] width 245 height 168
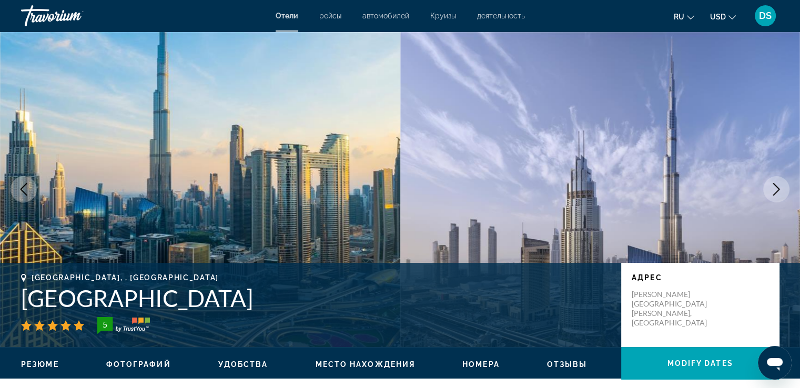
click at [282, 18] on span "Отели" at bounding box center [286, 16] width 23 height 8
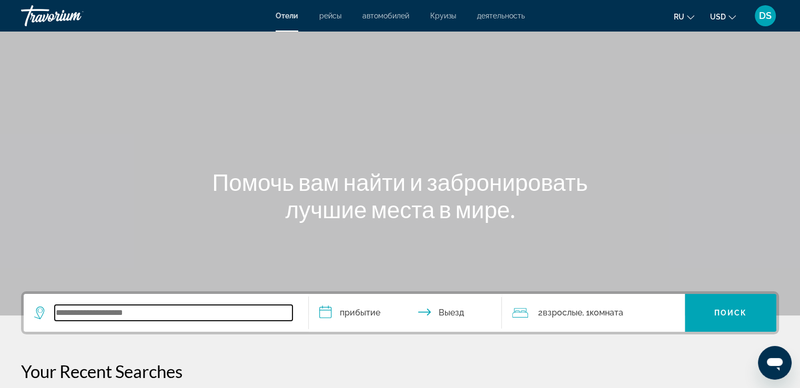
click at [114, 312] on input "Search widget" at bounding box center [174, 313] width 238 height 16
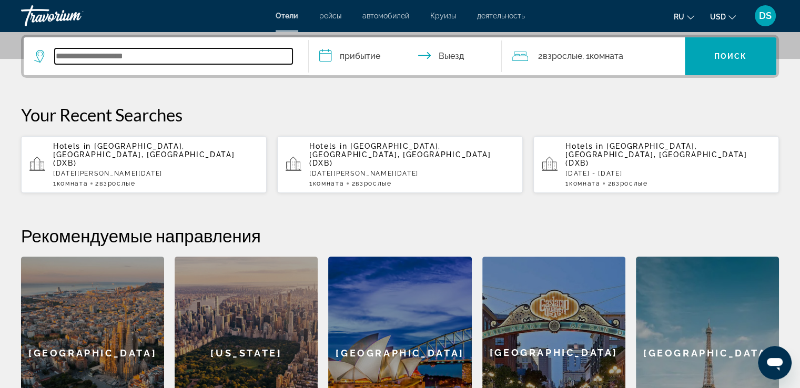
scroll to position [257, 0]
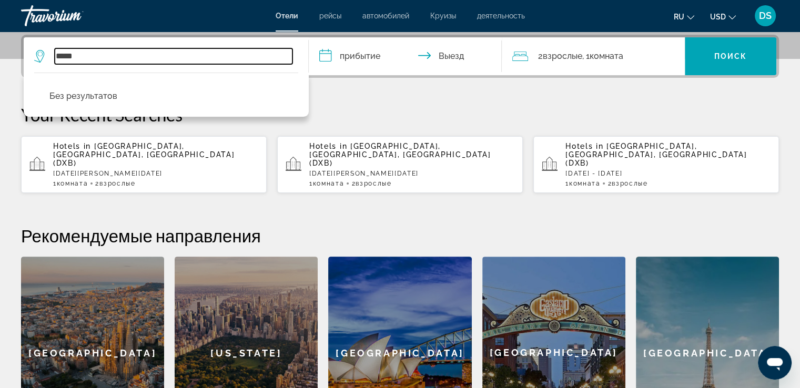
click at [56, 55] on input "*****" at bounding box center [174, 56] width 238 height 16
type input "*"
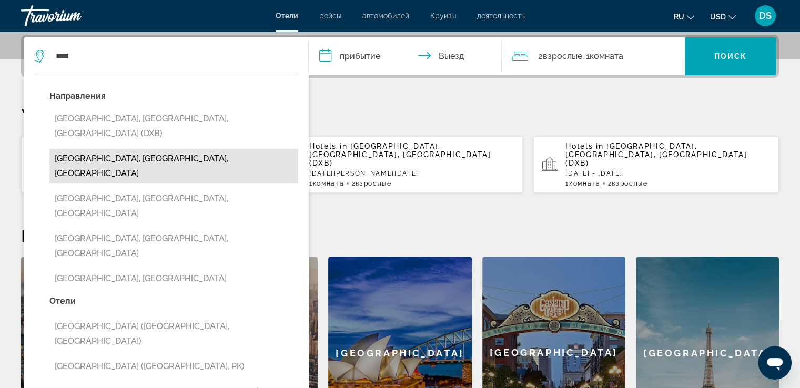
click at [122, 149] on button "[GEOGRAPHIC_DATA], [GEOGRAPHIC_DATA], [GEOGRAPHIC_DATA]" at bounding box center [173, 166] width 249 height 35
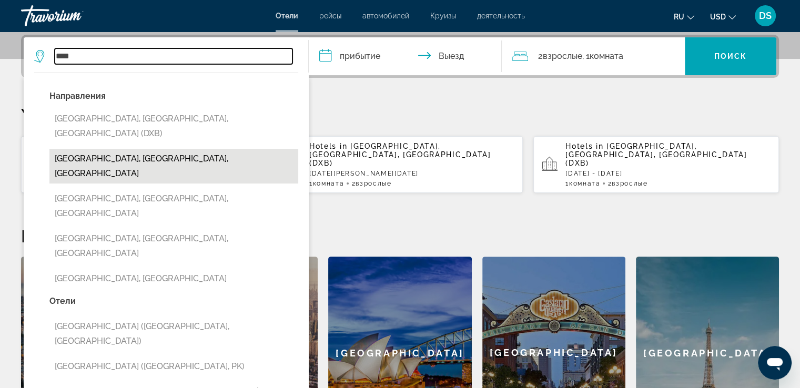
type input "**********"
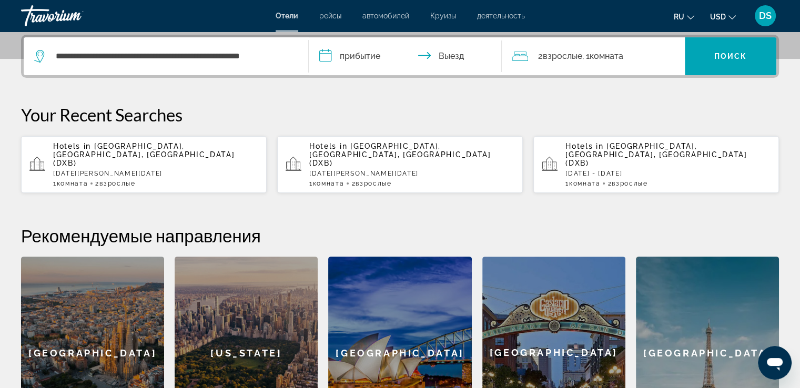
click at [329, 51] on input "**********" at bounding box center [408, 57] width 198 height 41
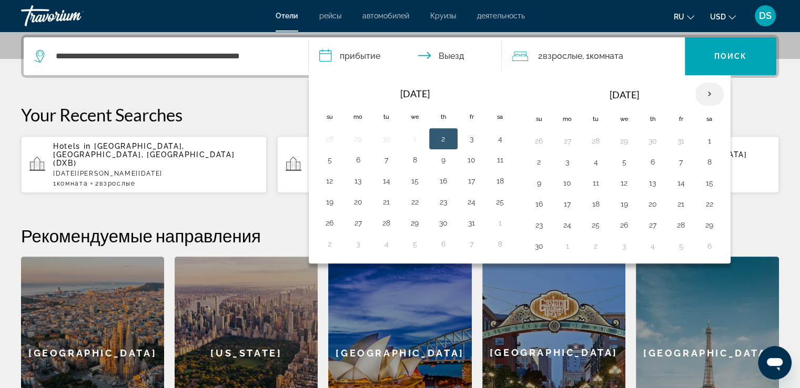
click at [706, 93] on th "Next month" at bounding box center [709, 94] width 28 height 23
click at [566, 142] on button "1" at bounding box center [567, 141] width 17 height 15
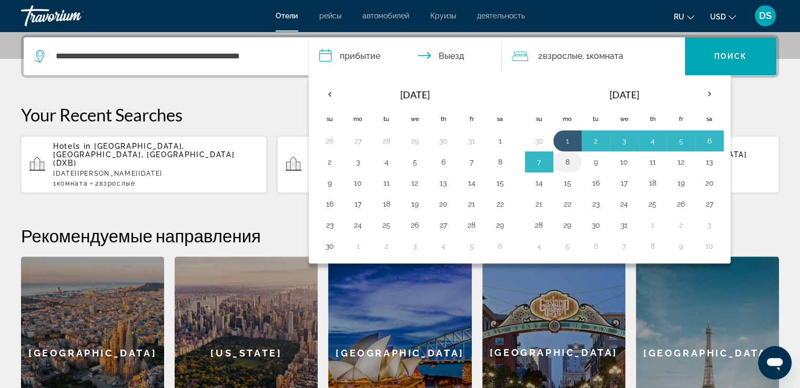
click at [568, 157] on button "8" at bounding box center [567, 162] width 17 height 15
type input "**********"
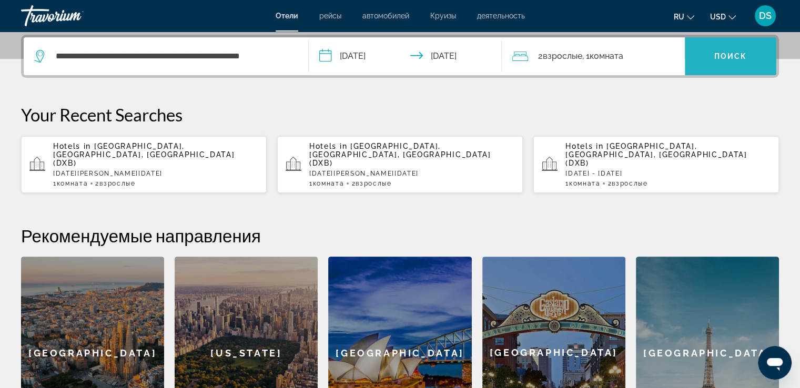
click at [729, 50] on span "Search widget" at bounding box center [729, 56] width 91 height 25
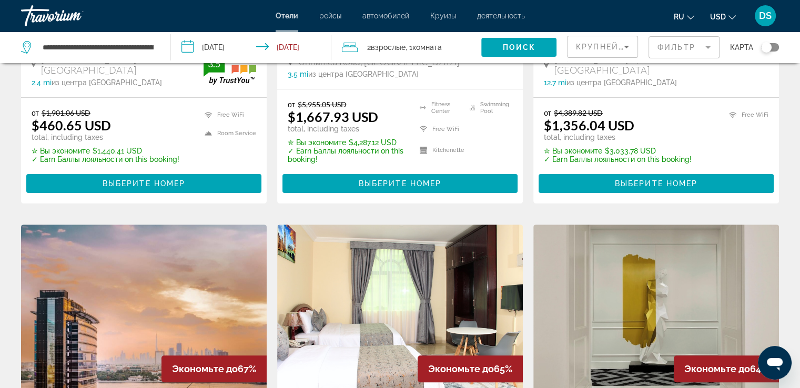
scroll to position [210, 0]
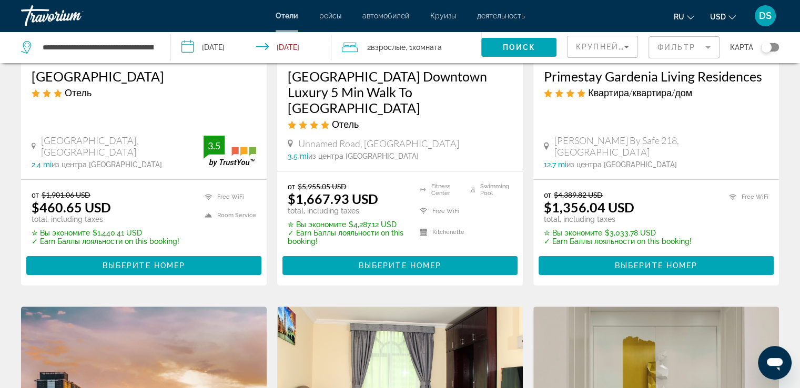
click at [625, 43] on icon "Sort by" at bounding box center [626, 46] width 13 height 13
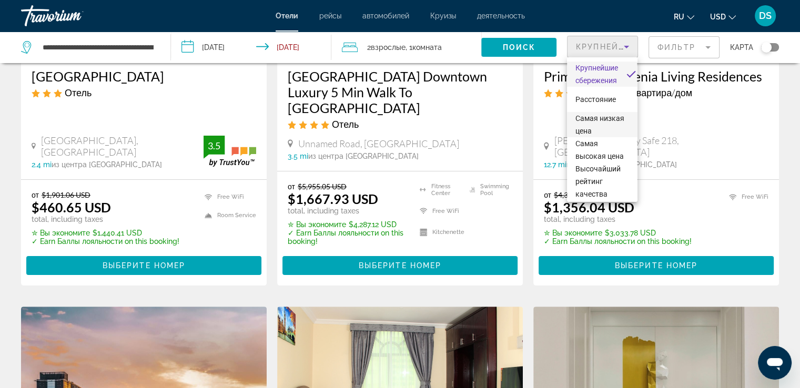
click at [595, 127] on span "Самая низкая цена" at bounding box center [599, 124] width 49 height 21
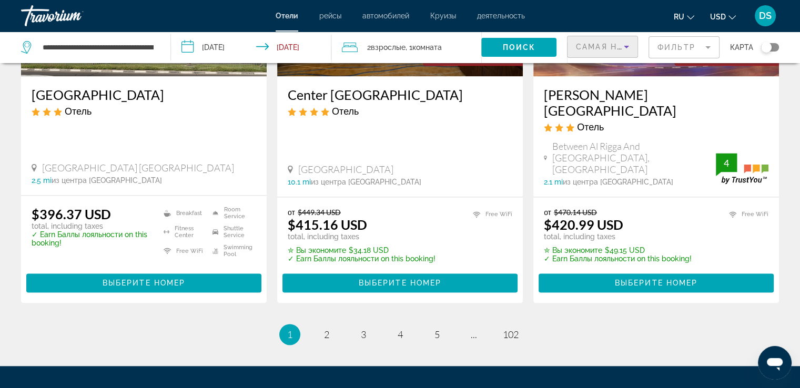
scroll to position [1367, 0]
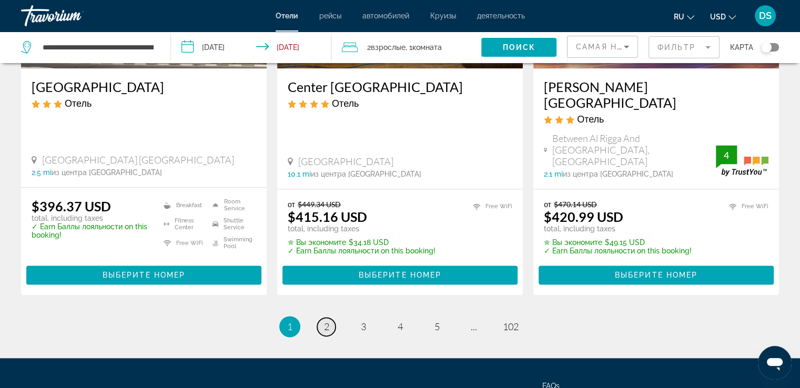
click at [325, 321] on span "2" at bounding box center [326, 327] width 5 height 12
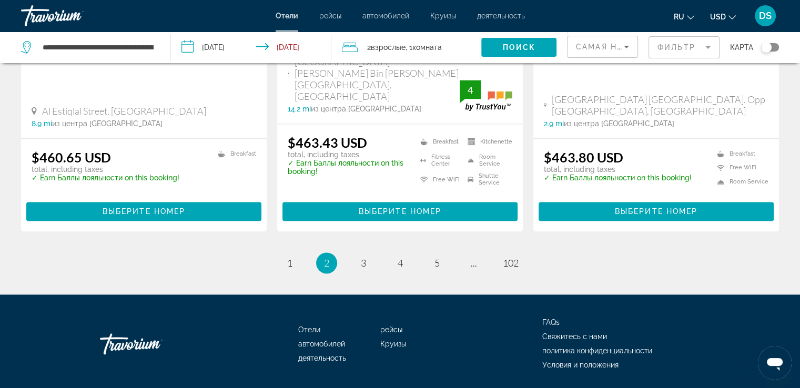
scroll to position [1482, 0]
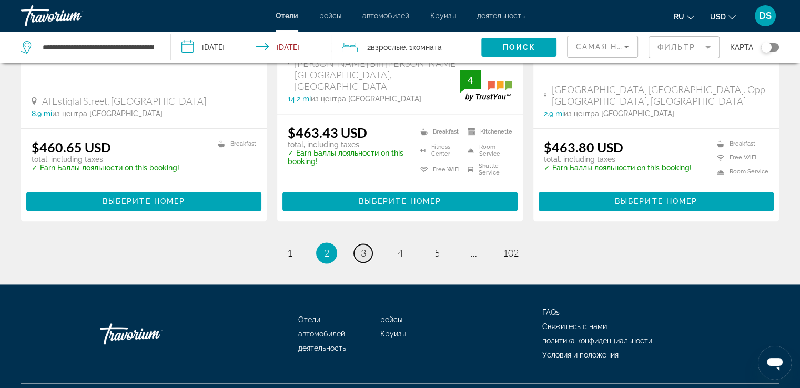
click at [360, 244] on link "page 3" at bounding box center [363, 253] width 18 height 18
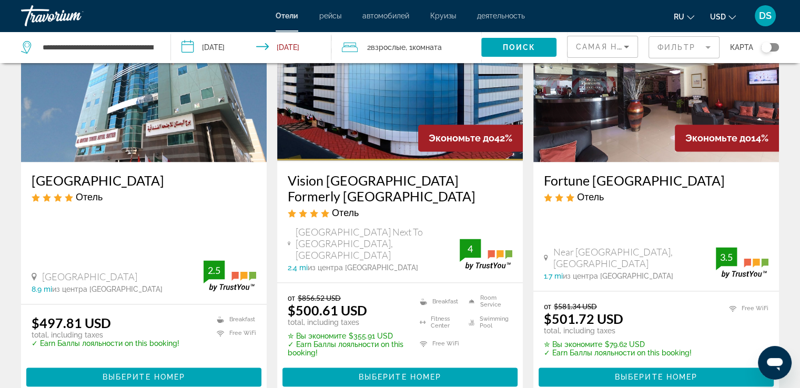
scroll to position [1419, 0]
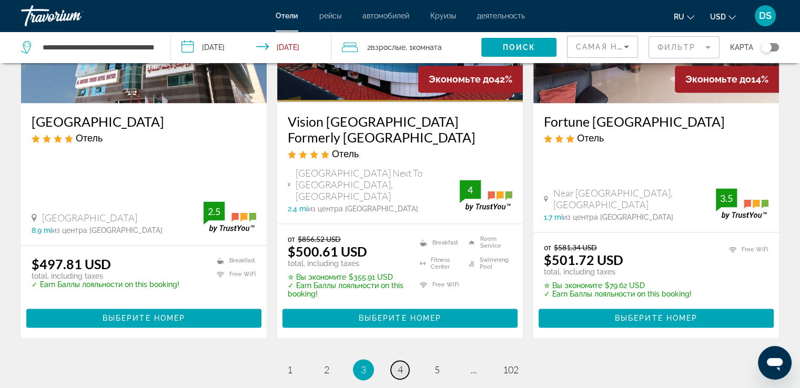
click at [399, 364] on span "4" at bounding box center [399, 370] width 5 height 12
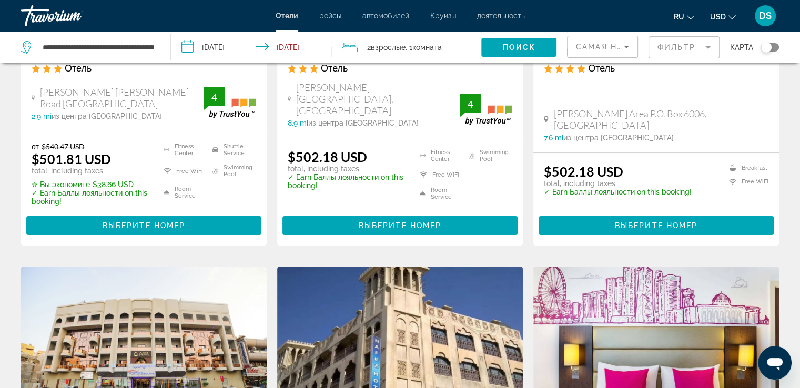
scroll to position [158, 0]
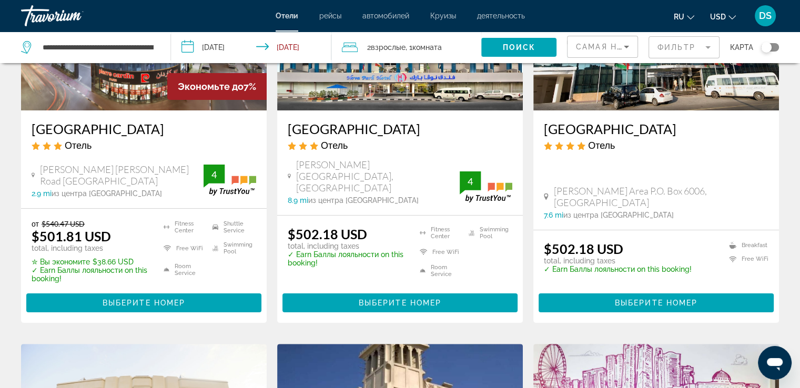
click at [452, 15] on span "Круизы" at bounding box center [443, 16] width 26 height 8
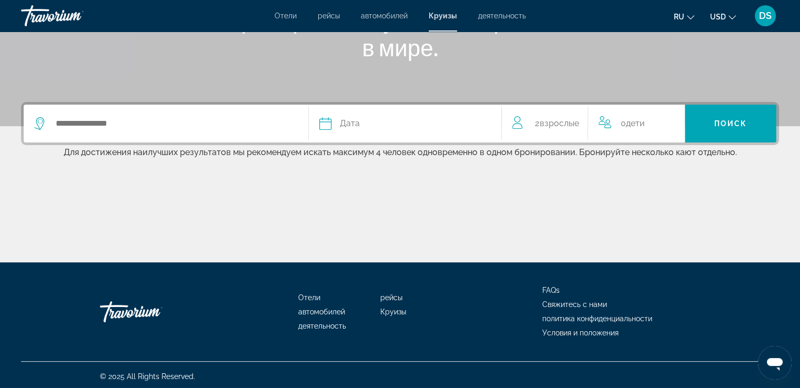
scroll to position [192, 0]
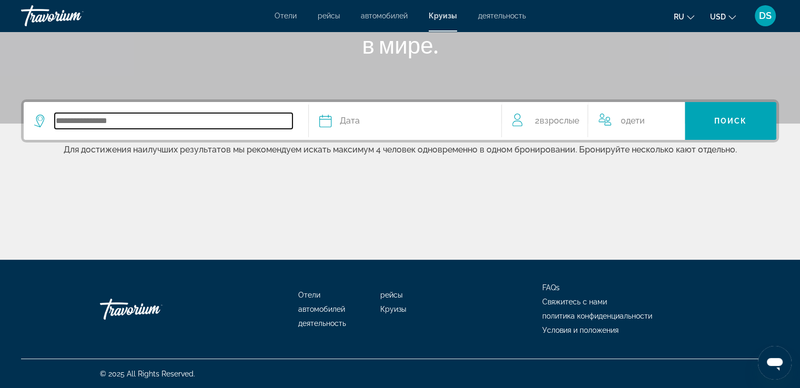
click at [63, 119] on input "Search widget" at bounding box center [174, 121] width 238 height 16
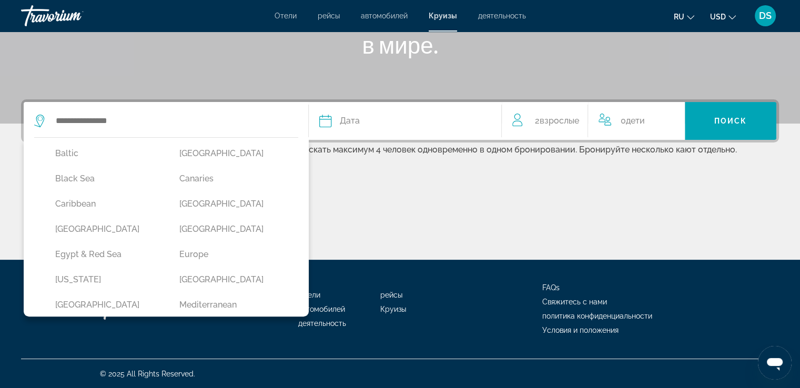
scroll to position [90, 0]
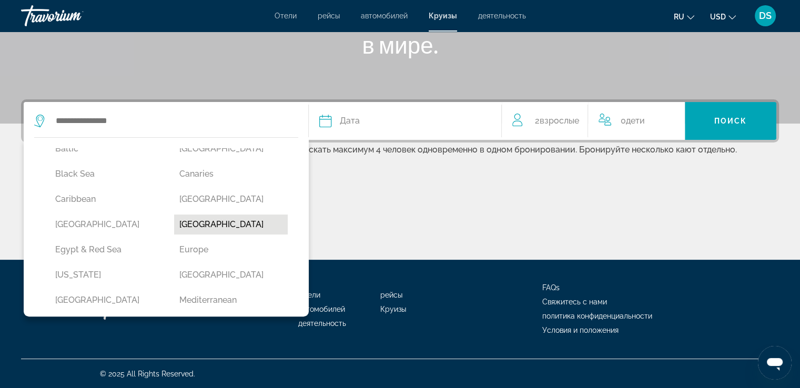
click at [235, 226] on button "[GEOGRAPHIC_DATA]" at bounding box center [231, 224] width 114 height 20
type input "**********"
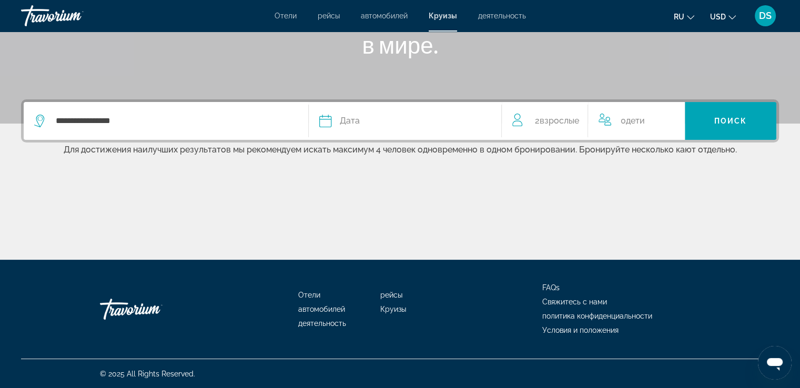
click at [327, 124] on icon "Search widget" at bounding box center [325, 121] width 13 height 13
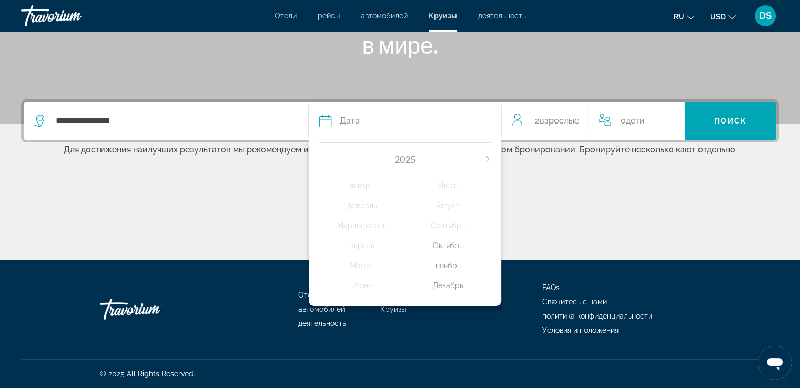
click at [344, 121] on span "Дата" at bounding box center [350, 121] width 20 height 15
click at [448, 286] on div "Декабрь" at bounding box center [448, 285] width 86 height 19
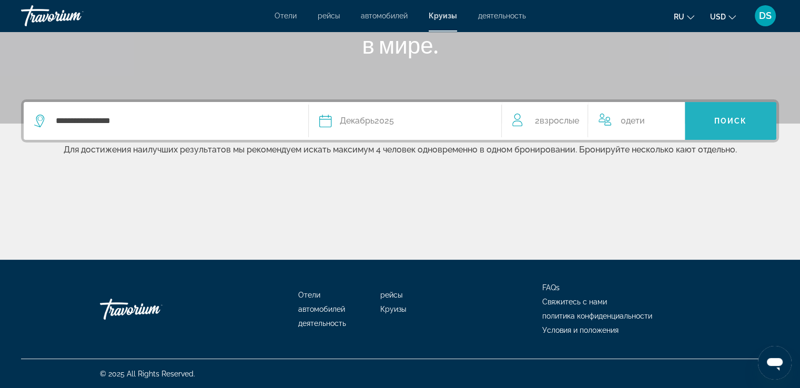
click at [724, 115] on span "Search widget" at bounding box center [729, 120] width 91 height 25
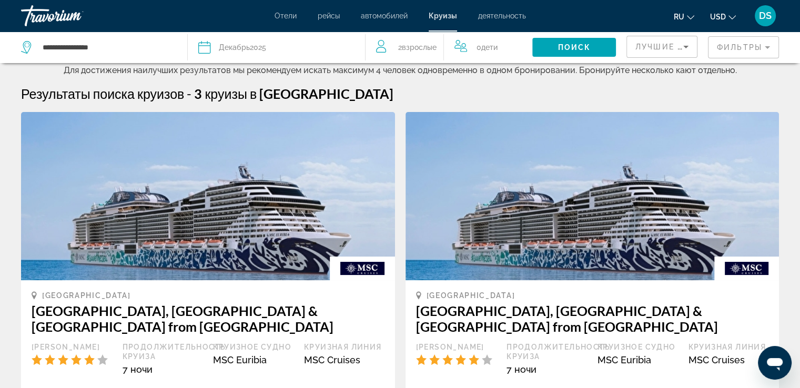
click at [229, 45] on span "Декабрь" at bounding box center [234, 47] width 31 height 8
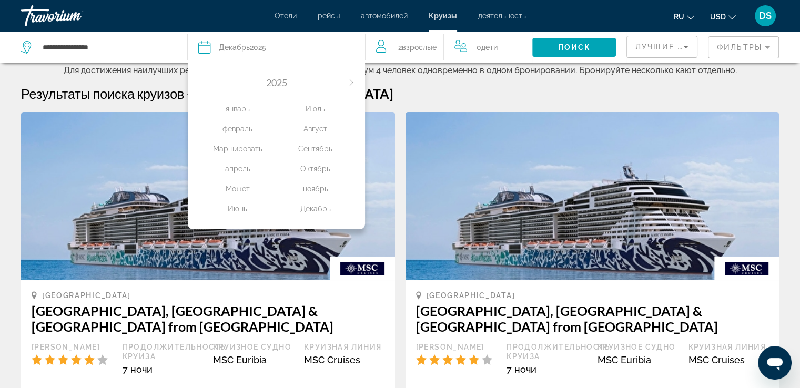
click at [235, 110] on div "январь" at bounding box center [237, 108] width 78 height 19
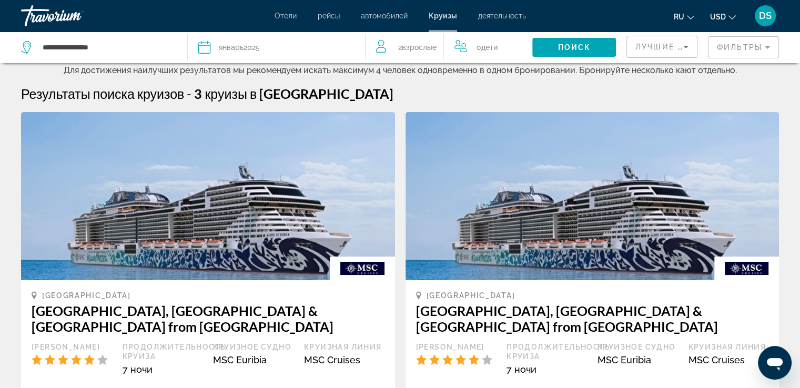
click at [227, 45] on span "январь" at bounding box center [231, 47] width 25 height 8
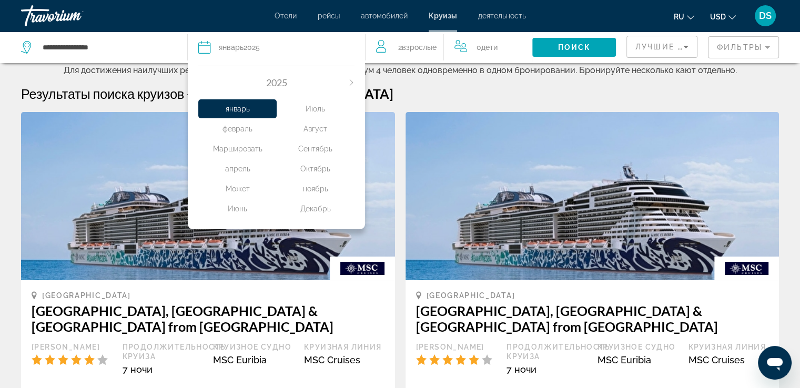
click at [347, 81] on div "2025" at bounding box center [276, 83] width 156 height 12
click at [353, 85] on icon "Next month" at bounding box center [351, 82] width 6 height 6
click at [243, 108] on div "январь" at bounding box center [237, 108] width 78 height 19
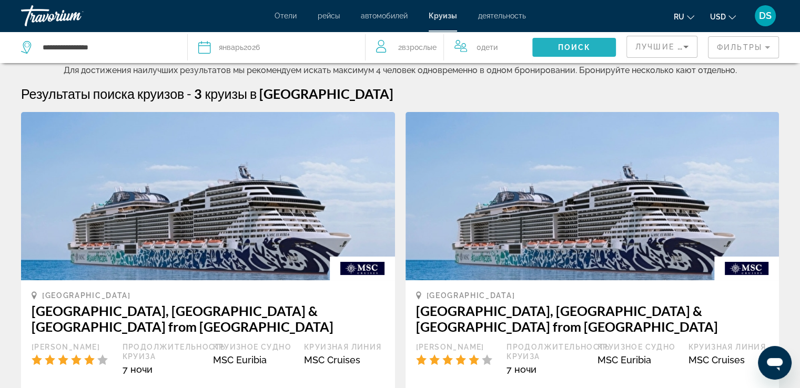
click at [578, 50] on span "Поиск" at bounding box center [573, 47] width 33 height 8
click at [335, 16] on span "рейсы" at bounding box center [328, 16] width 22 height 8
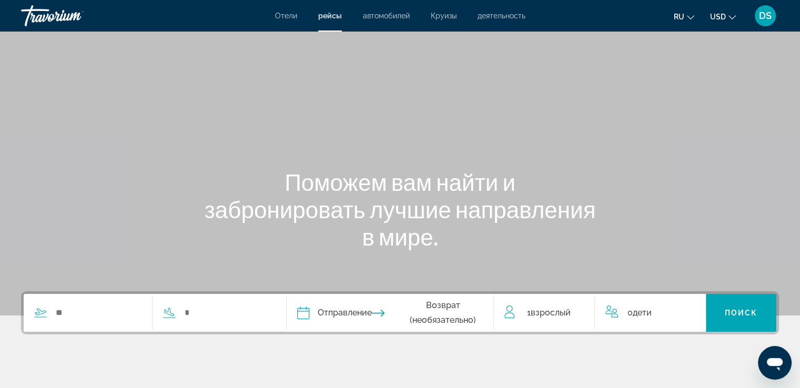
click at [284, 13] on span "Отели" at bounding box center [286, 16] width 22 height 8
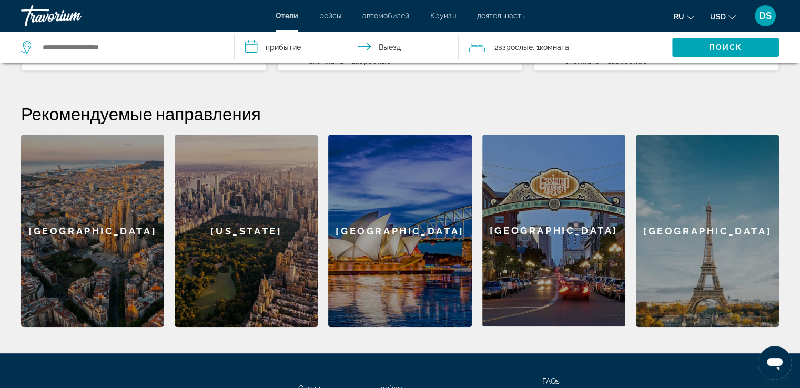
scroll to position [464, 0]
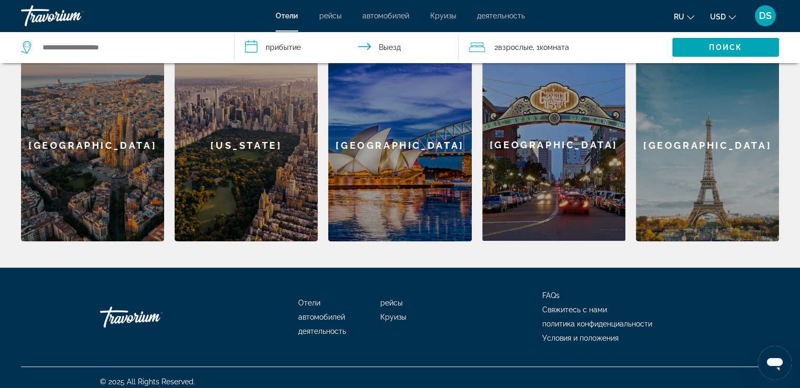
click at [711, 154] on div "[GEOGRAPHIC_DATA]" at bounding box center [707, 145] width 143 height 192
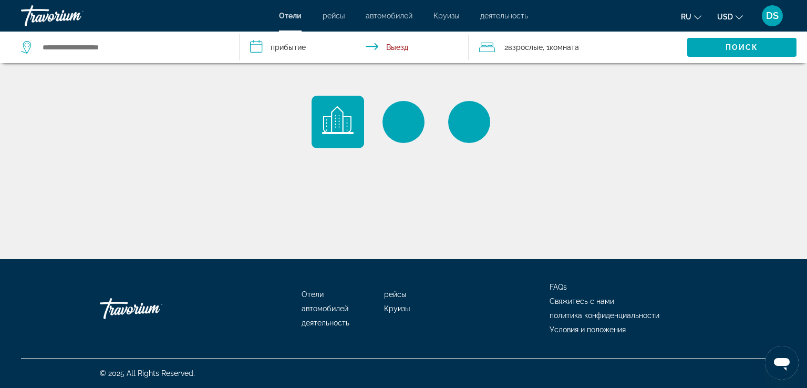
type input "**********"
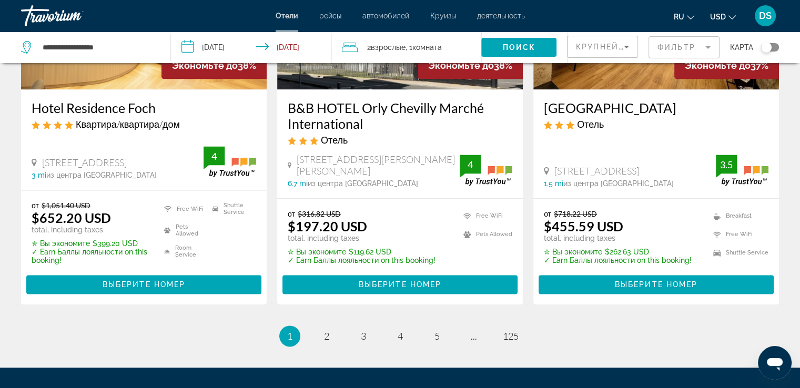
scroll to position [1472, 0]
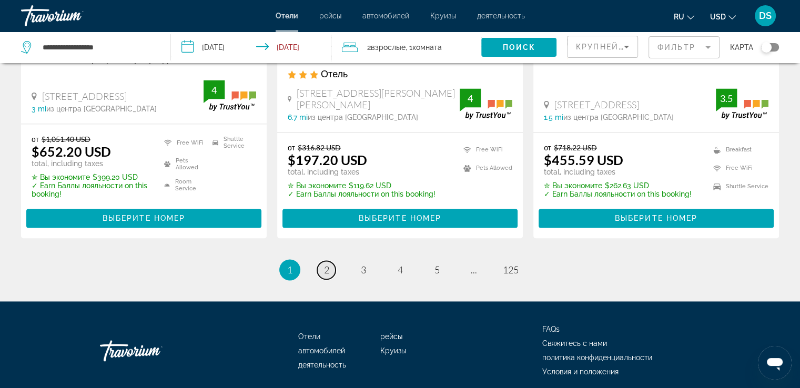
click at [326, 264] on span "2" at bounding box center [326, 270] width 5 height 12
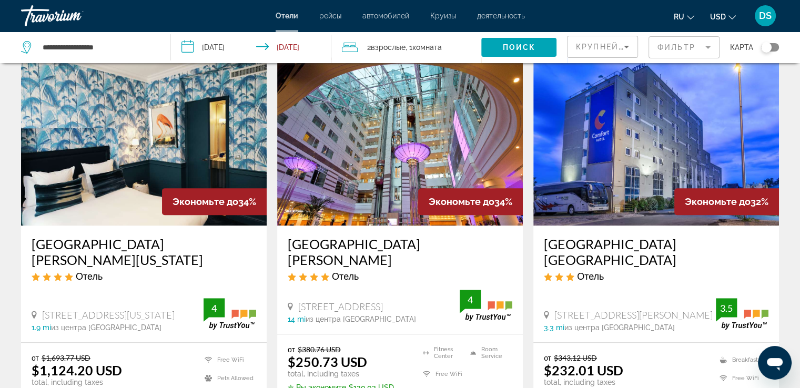
scroll to position [473, 0]
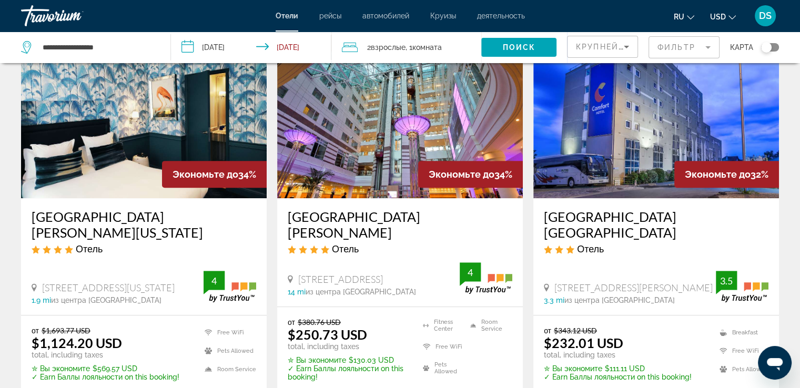
click at [381, 209] on h3 "[GEOGRAPHIC_DATA][PERSON_NAME]" at bounding box center [400, 225] width 224 height 32
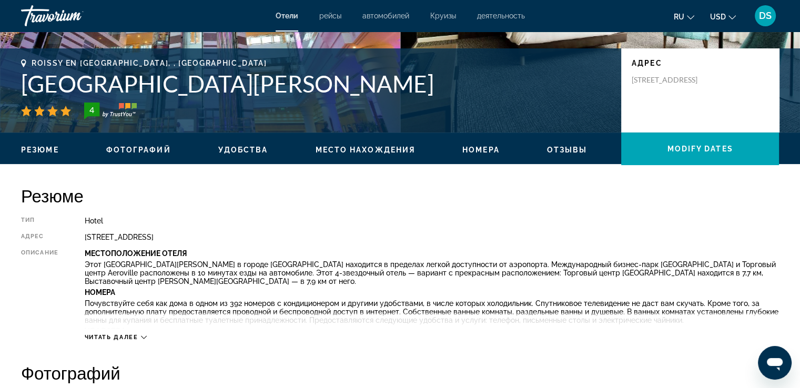
scroll to position [263, 0]
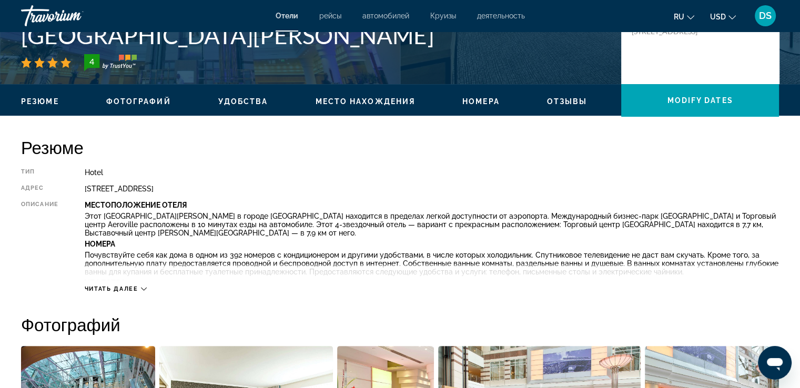
click at [143, 288] on icon "Main content" at bounding box center [144, 289] width 6 height 6
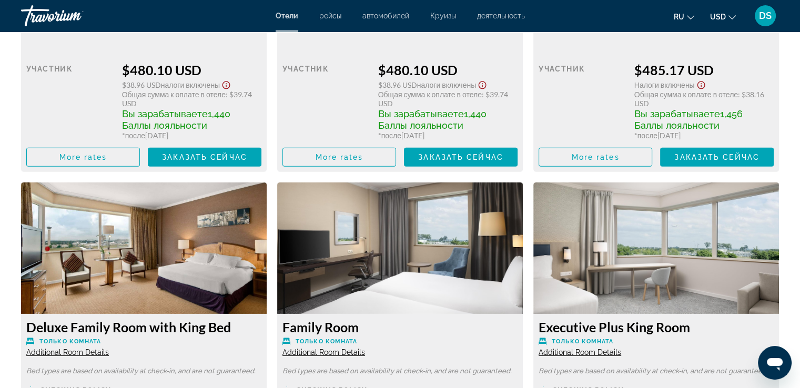
scroll to position [3104, 0]
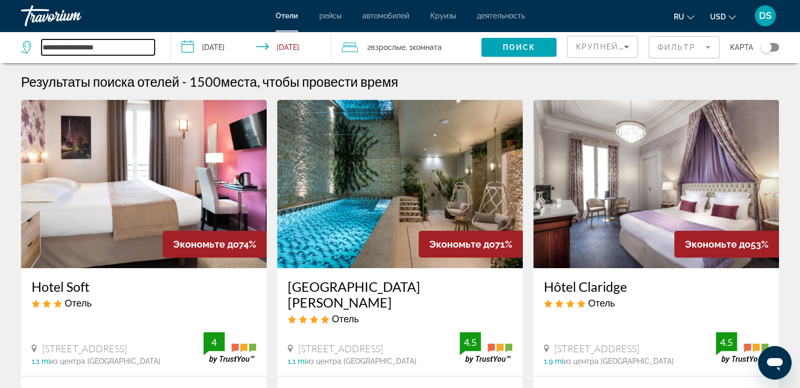
click at [105, 47] on input "**********" at bounding box center [98, 47] width 113 height 16
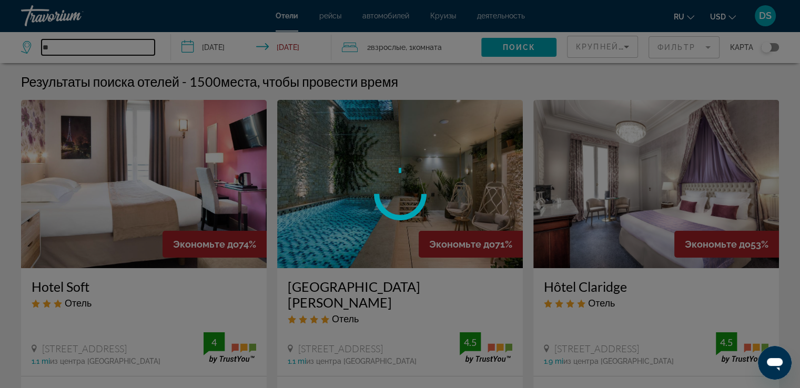
type input "*"
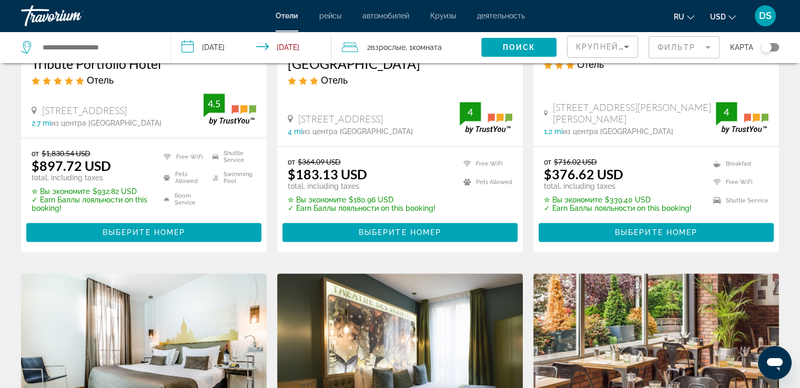
scroll to position [650, 0]
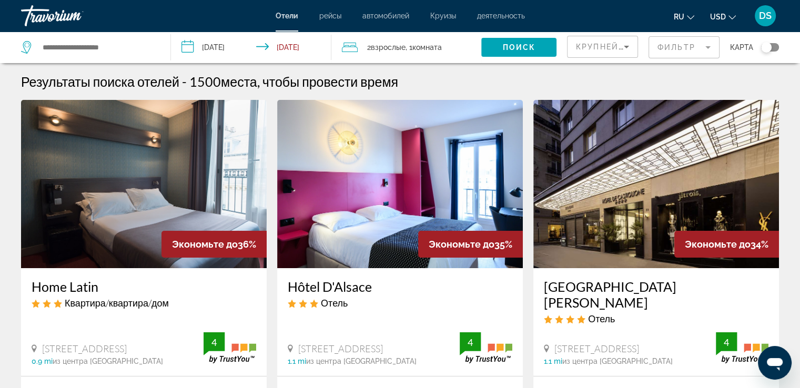
click at [448, 15] on span "Круизы" at bounding box center [443, 16] width 26 height 8
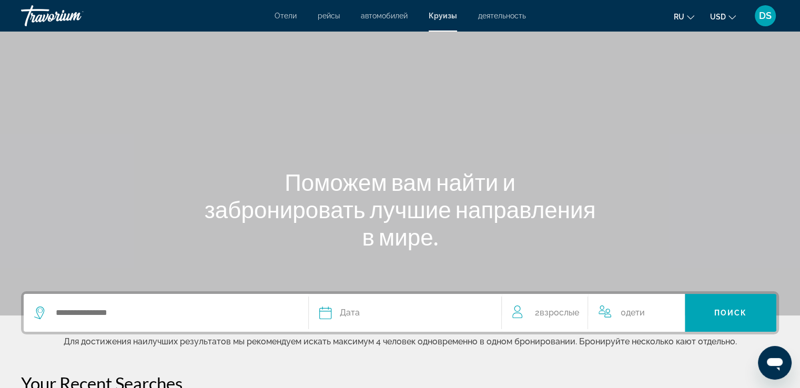
click at [399, 17] on span "автомобилей" at bounding box center [384, 16] width 47 height 8
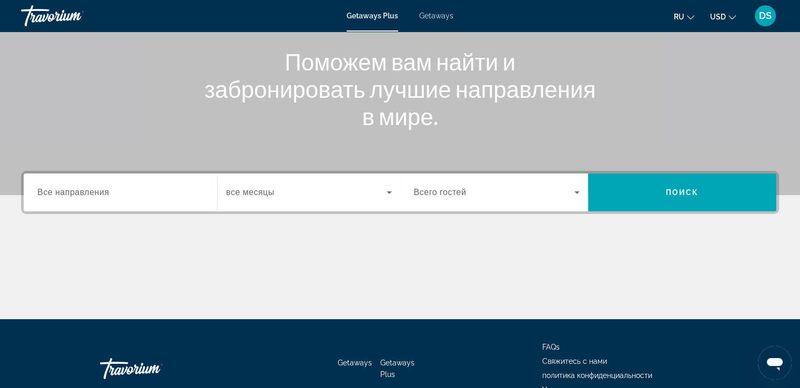
scroll to position [158, 0]
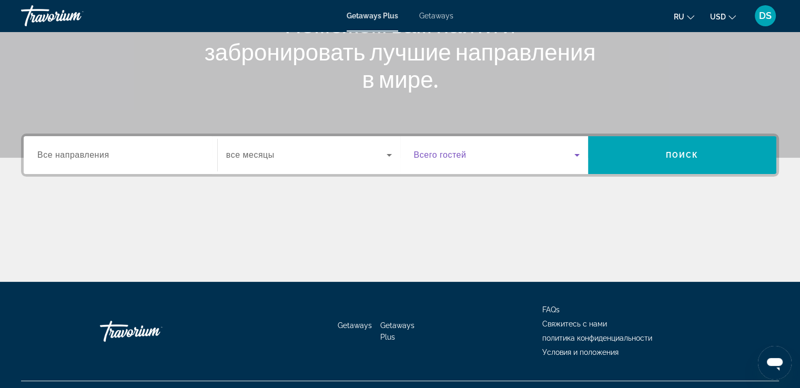
click at [574, 155] on icon "Search widget" at bounding box center [576, 155] width 13 height 13
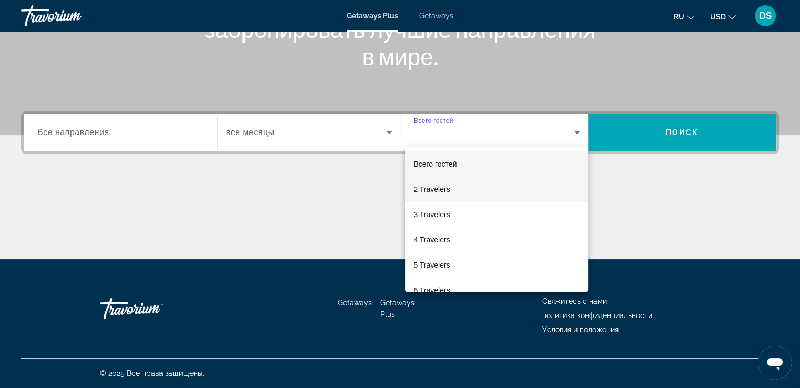
click at [446, 189] on span "2 Travelers" at bounding box center [431, 189] width 36 height 13
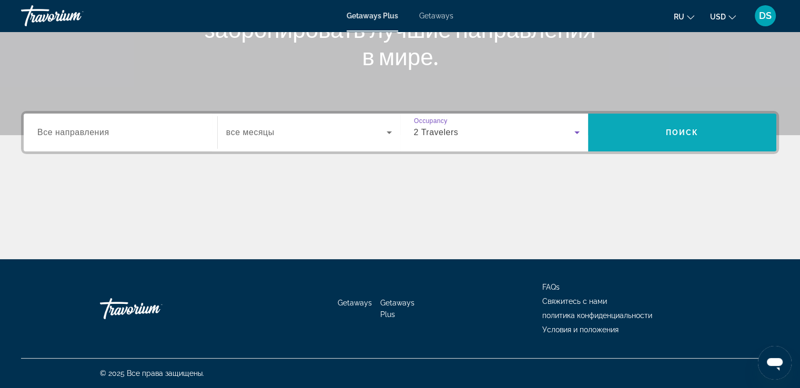
click at [679, 129] on span "Поиск" at bounding box center [681, 132] width 33 height 8
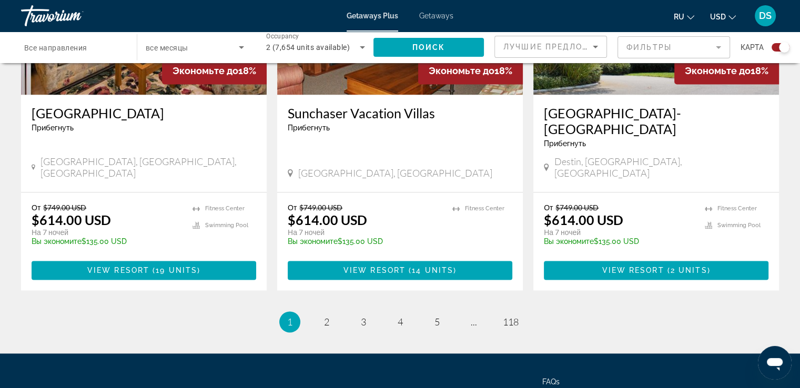
scroll to position [1638, 0]
click at [322, 313] on link "page 2" at bounding box center [326, 322] width 18 height 18
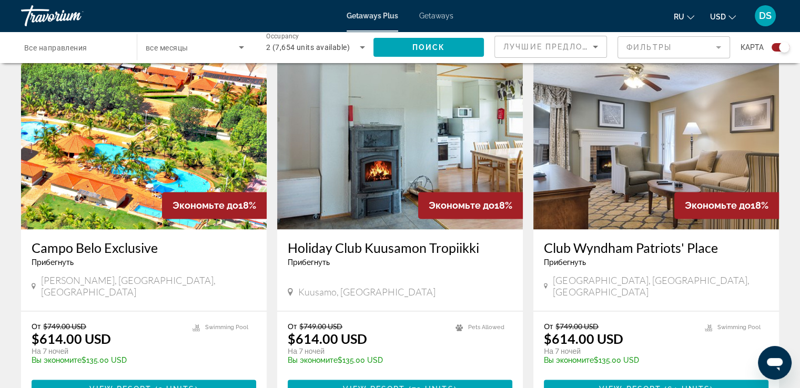
scroll to position [1638, 0]
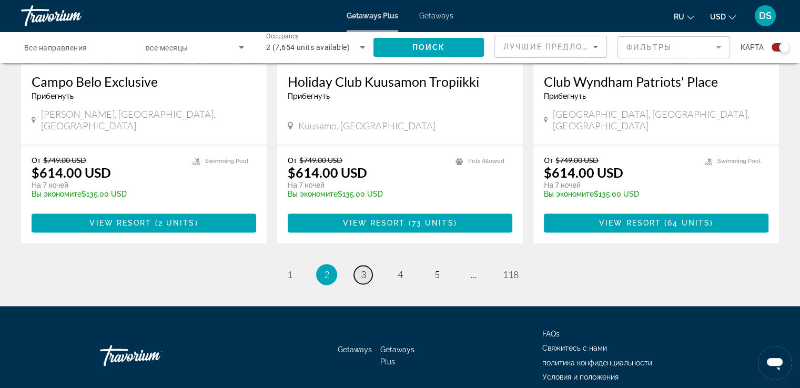
click at [366, 265] on link "page 3" at bounding box center [363, 274] width 18 height 18
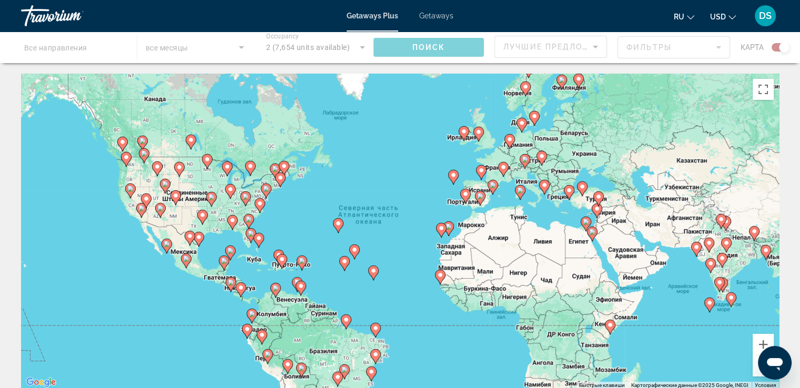
click at [596, 47] on div "Main content" at bounding box center [400, 48] width 800 height 32
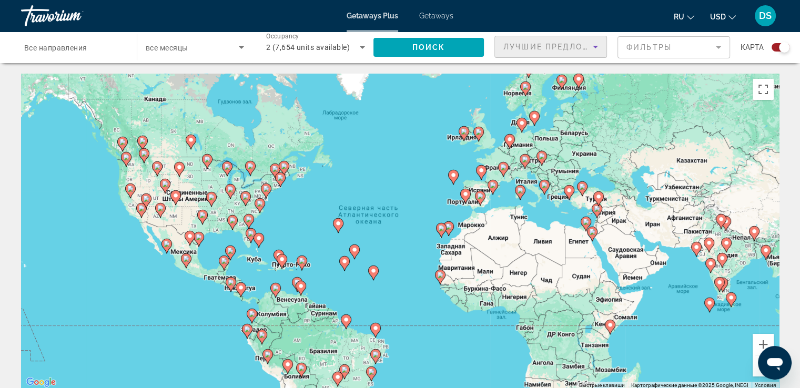
click at [596, 47] on icon "Sort by" at bounding box center [595, 46] width 13 height 13
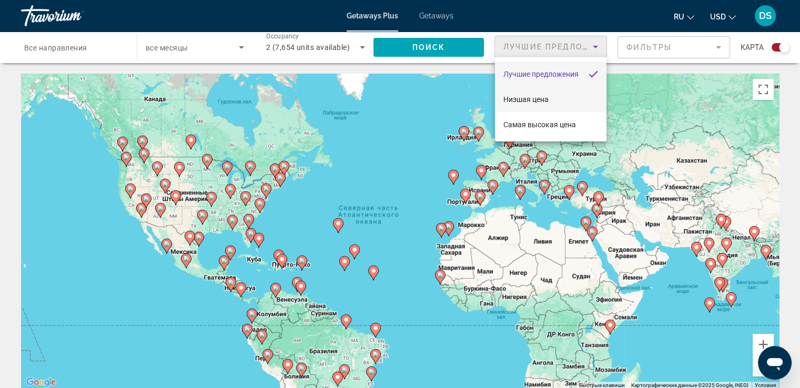
click at [517, 97] on span "Низшая цена" at bounding box center [525, 99] width 45 height 8
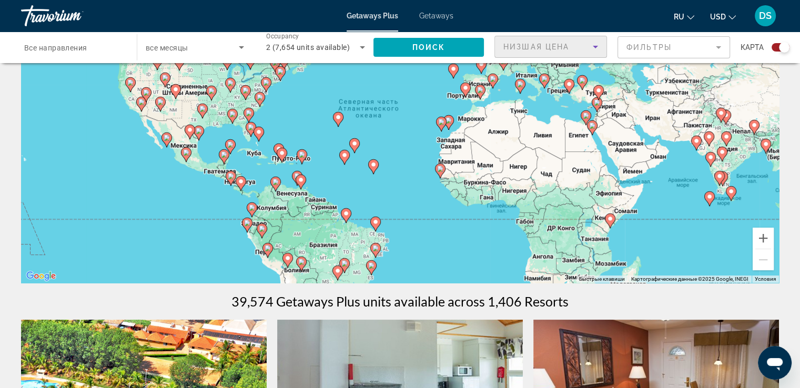
scroll to position [105, 0]
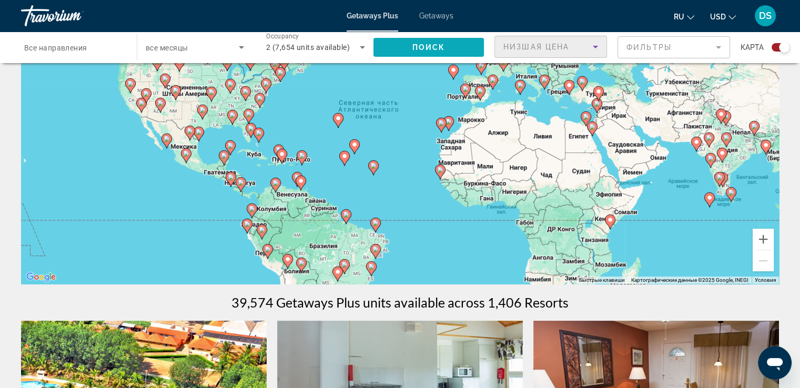
click at [436, 48] on span "Поиск" at bounding box center [428, 47] width 33 height 8
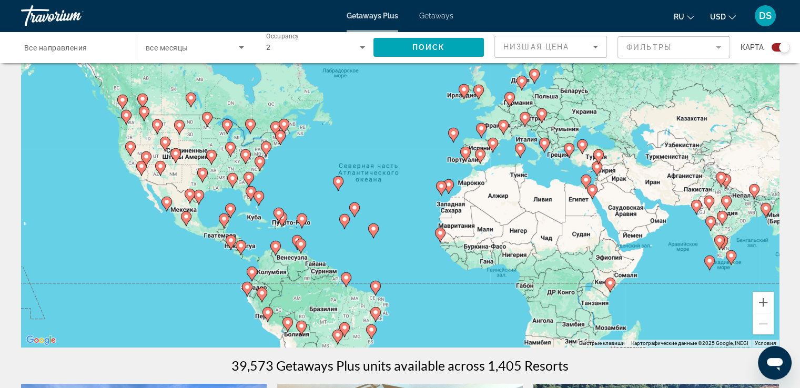
scroll to position [105, 0]
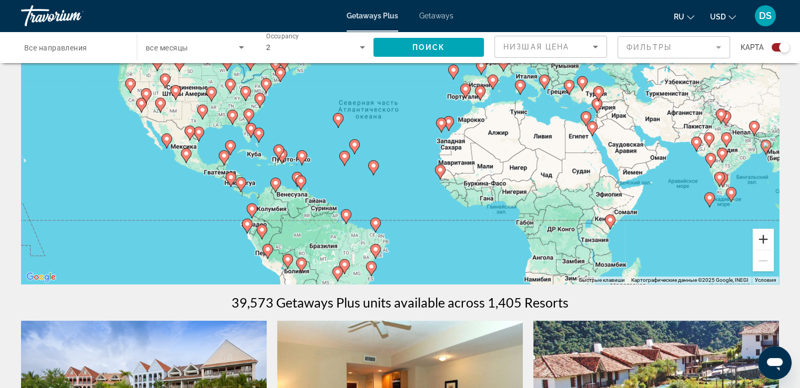
click at [760, 239] on button "Увеличить" at bounding box center [762, 239] width 21 height 21
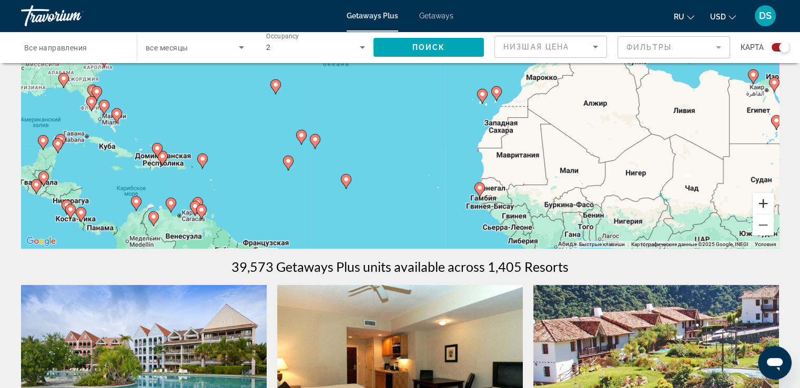
scroll to position [53, 0]
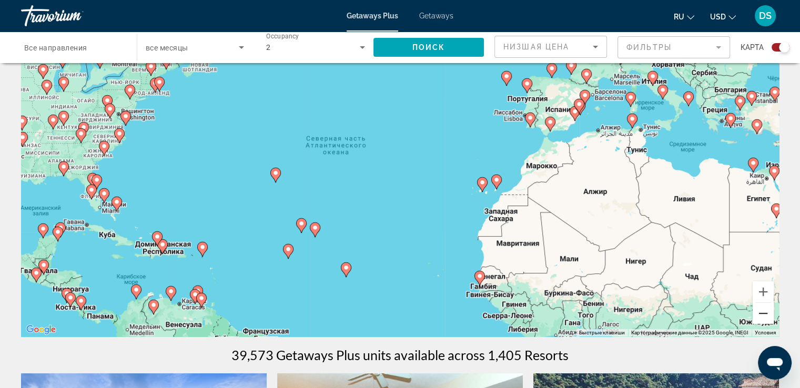
click at [764, 314] on button "Уменьшить" at bounding box center [762, 313] width 21 height 21
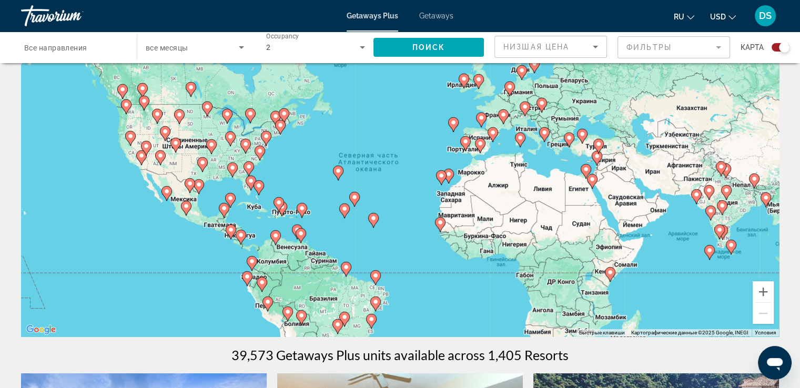
click at [597, 144] on image "Main content" at bounding box center [598, 144] width 6 height 6
type input "**********"
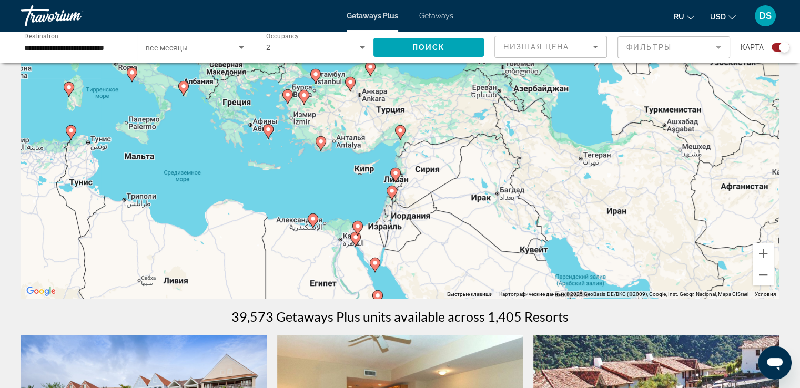
scroll to position [0, 0]
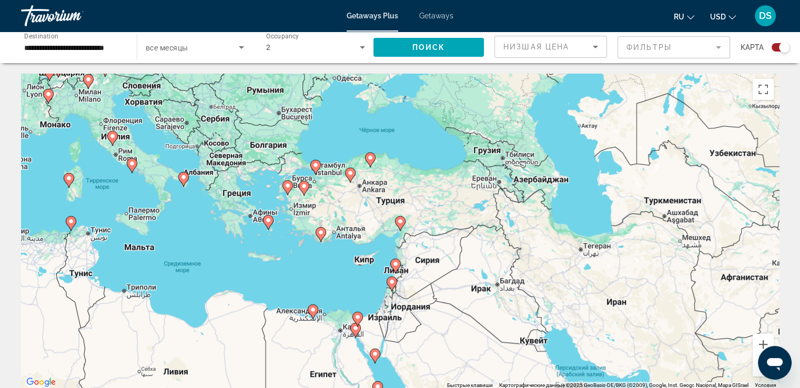
click at [657, 271] on div "Чтобы активировать перетаскивание с помощью клавиатуры, нажмите Alt + Ввод. Пос…" at bounding box center [399, 231] width 757 height 315
click at [764, 343] on button "Увеличить" at bounding box center [762, 344] width 21 height 21
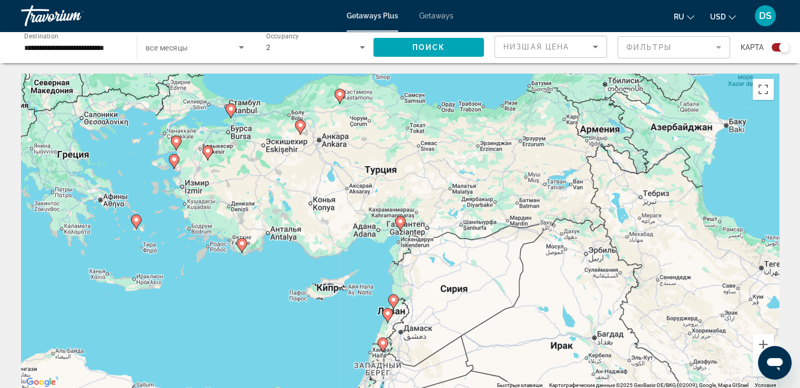
click at [377, 172] on div "Чтобы активировать перетаскивание с помощью клавиатуры, нажмите Alt + Ввод. Пос…" at bounding box center [399, 231] width 757 height 315
click at [377, 173] on div "Чтобы активировать перетаскивание с помощью клавиатуры, нажмите Alt + Ввод. Пос…" at bounding box center [399, 231] width 757 height 315
click at [775, 361] on icon "Открыть окно обмена сообщениями" at bounding box center [774, 364] width 16 height 13
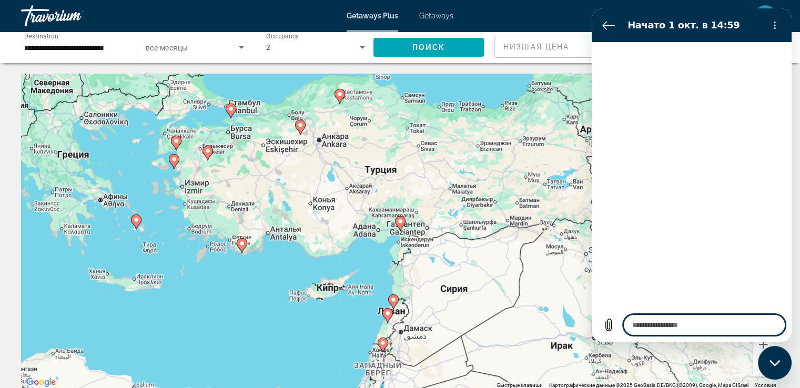
type textarea "*"
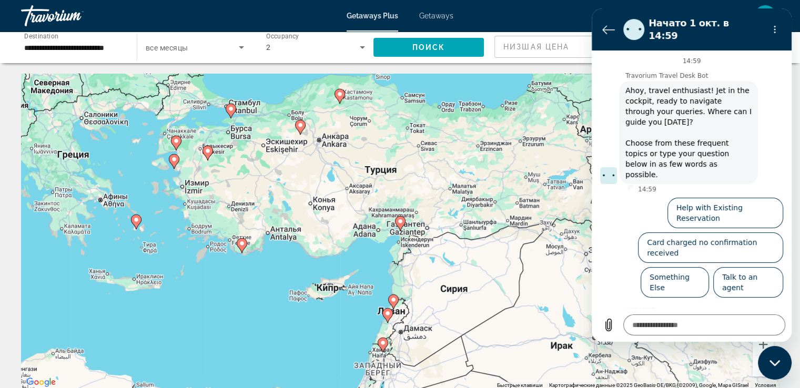
click at [519, 231] on div "Чтобы активировать перетаскивание с помощью клавиатуры, нажмите Alt + Ввод. Пос…" at bounding box center [399, 231] width 757 height 315
click at [528, 160] on div "Чтобы активировать перетаскивание с помощью клавиатуры, нажмите Alt + Ввод. Пос…" at bounding box center [399, 231] width 757 height 315
click at [603, 23] on icon "Вернуться к списку разговоров" at bounding box center [608, 29] width 13 height 13
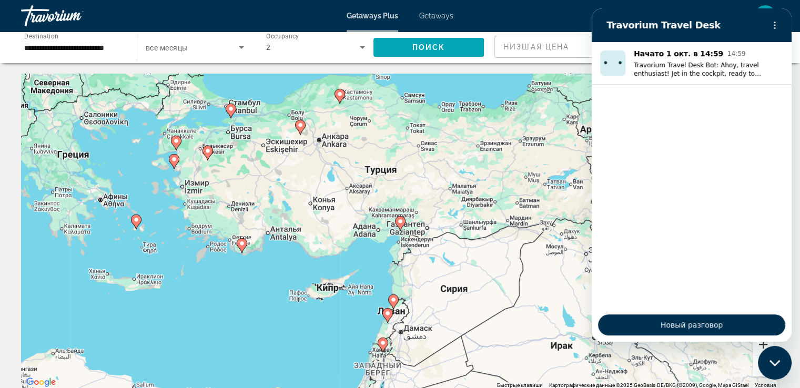
click at [761, 347] on button "Увеличить" at bounding box center [762, 344] width 21 height 21
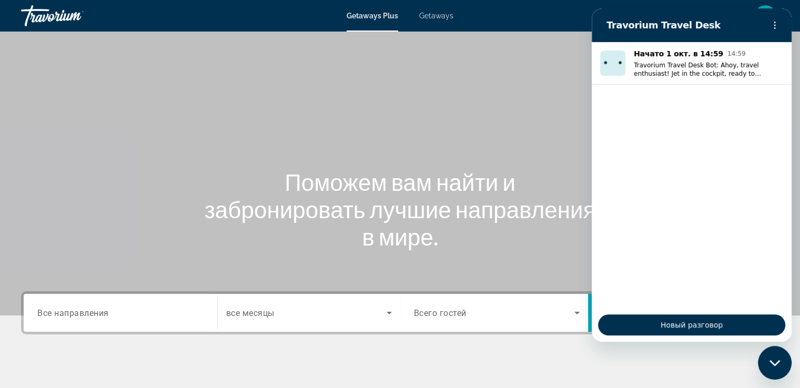
click at [368, 16] on span "Getaways Plus" at bounding box center [372, 16] width 52 height 8
